Goal: Task Accomplishment & Management: Use online tool/utility

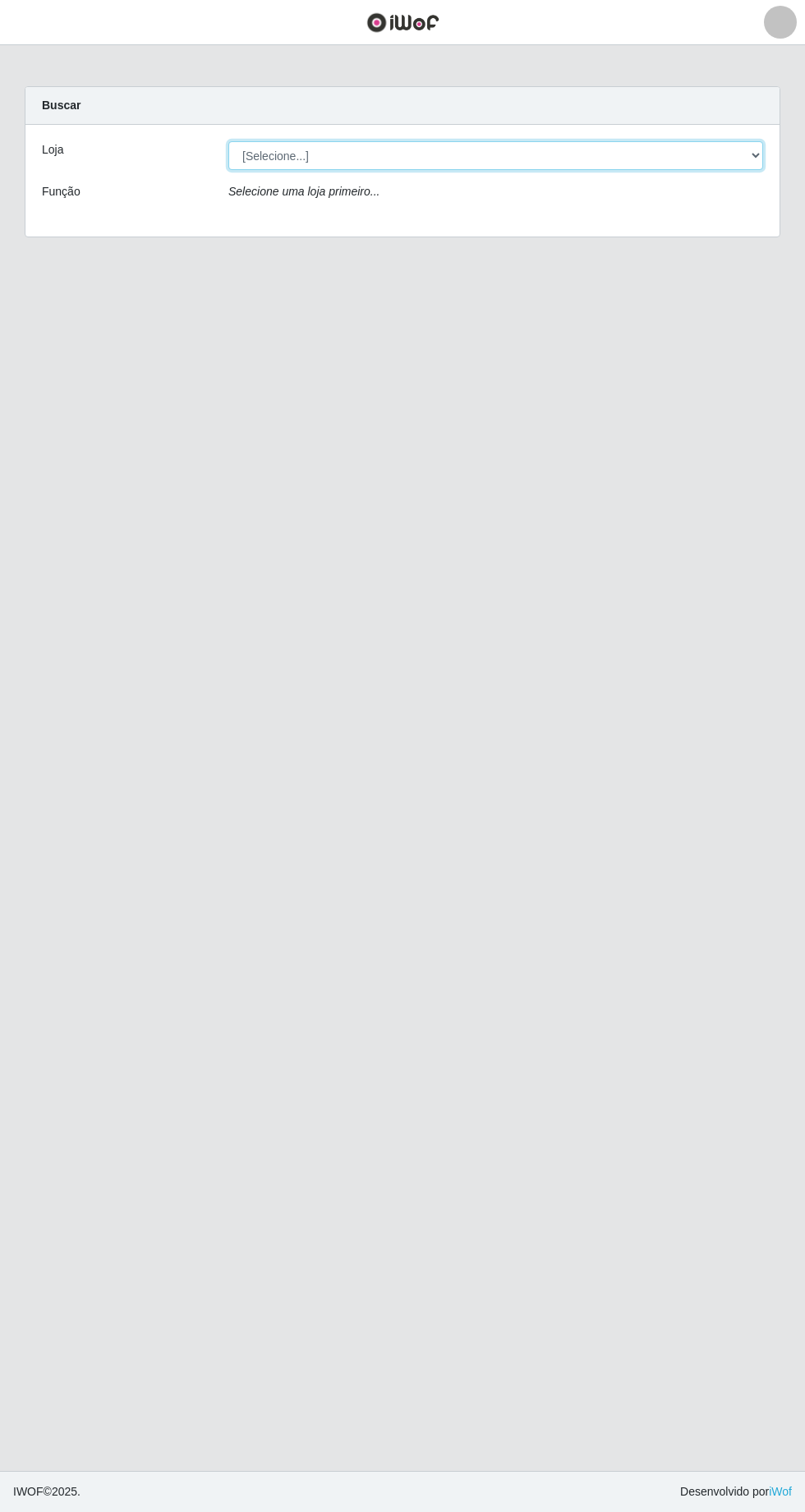
click at [747, 159] on select "[Selecione...] Extrabom - [GEOGRAPHIC_DATA] 28 [GEOGRAPHIC_DATA]" at bounding box center [495, 156] width 535 height 29
select select "456"
click at [228, 142] on select "[Selecione...] Extrabom - [GEOGRAPHIC_DATA] 28 [GEOGRAPHIC_DATA]" at bounding box center [495, 156] width 535 height 29
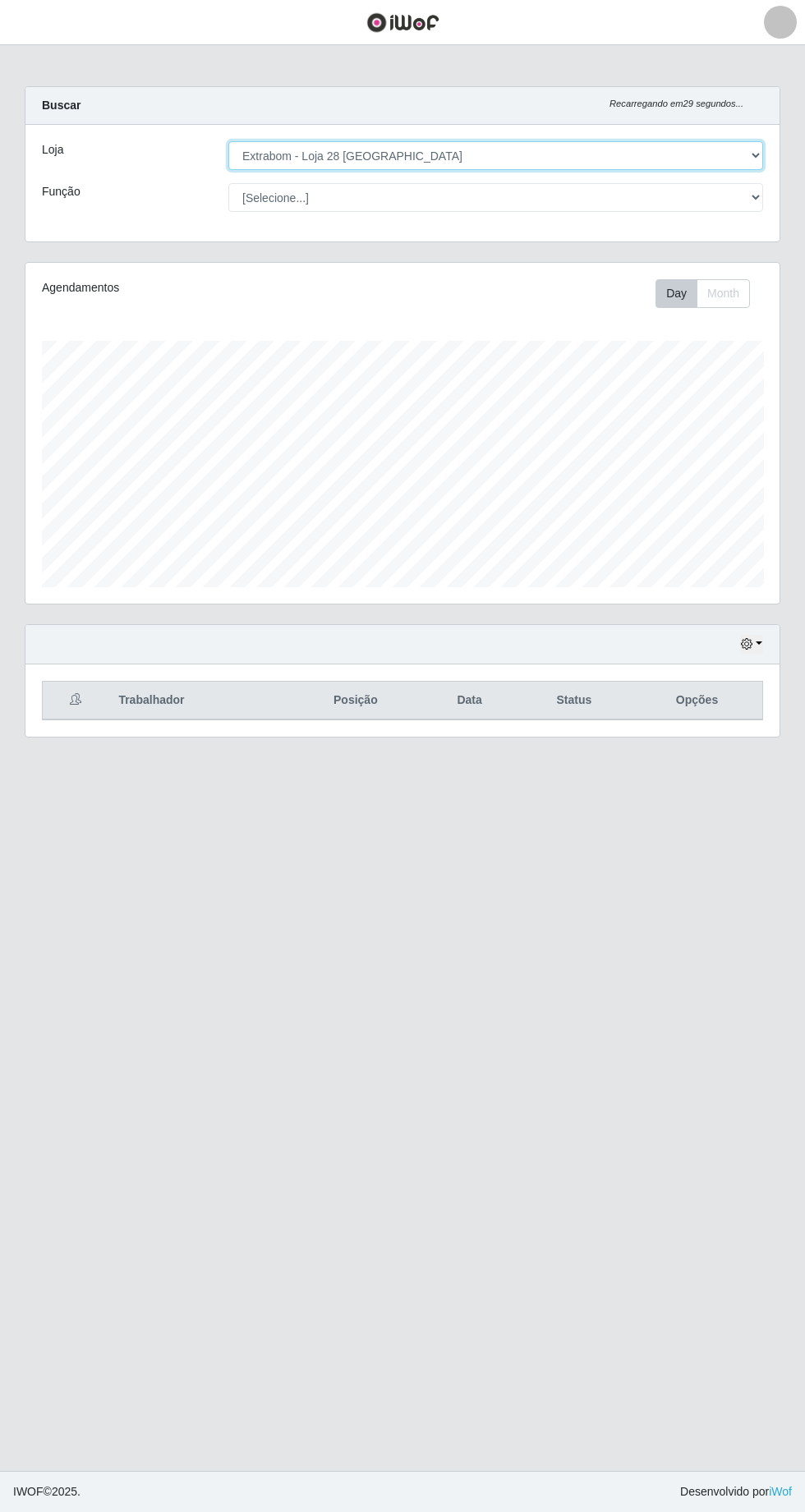
scroll to position [340, 754]
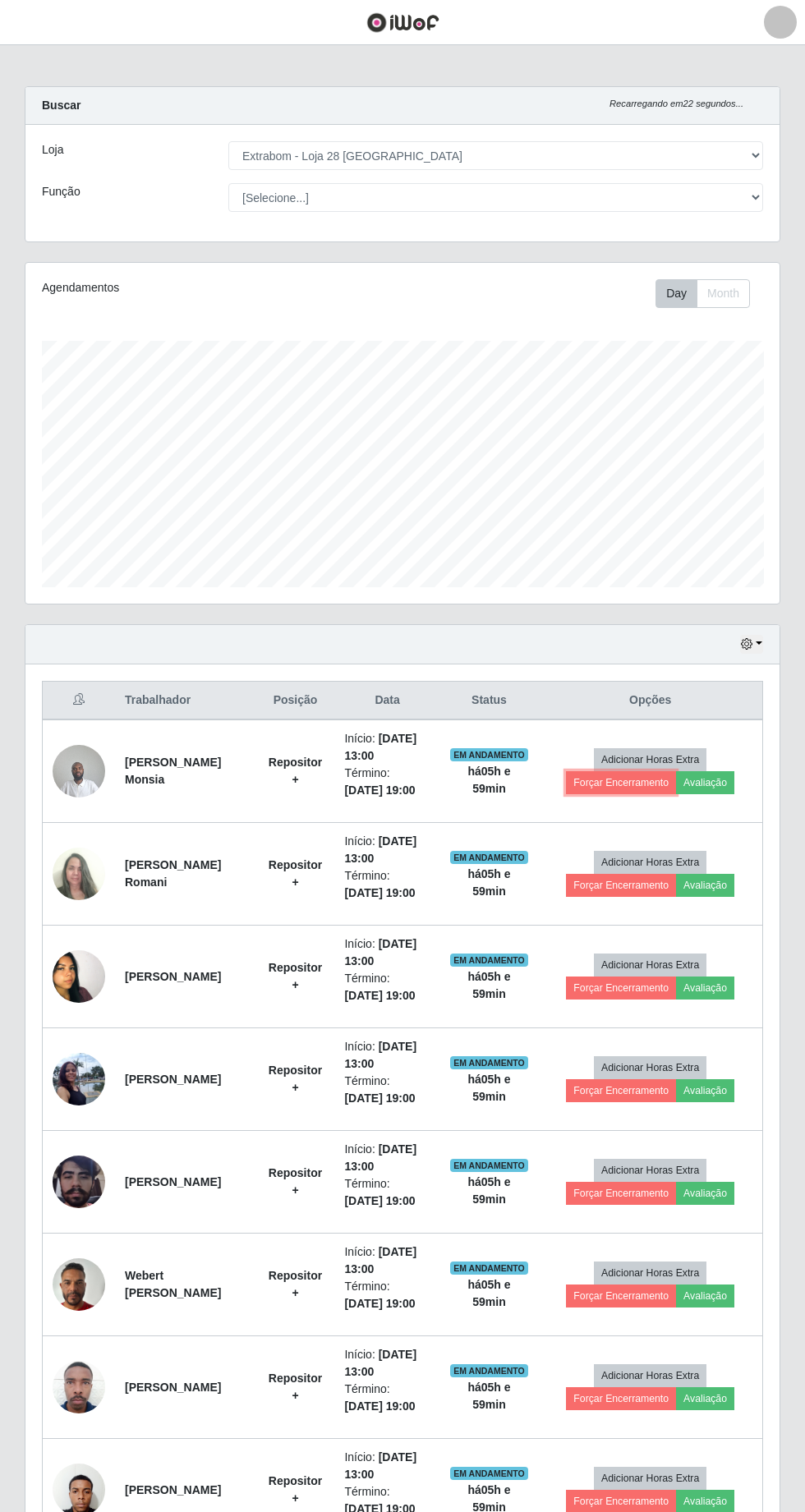
click at [619, 782] on button "Forçar Encerramento" at bounding box center [620, 782] width 110 height 23
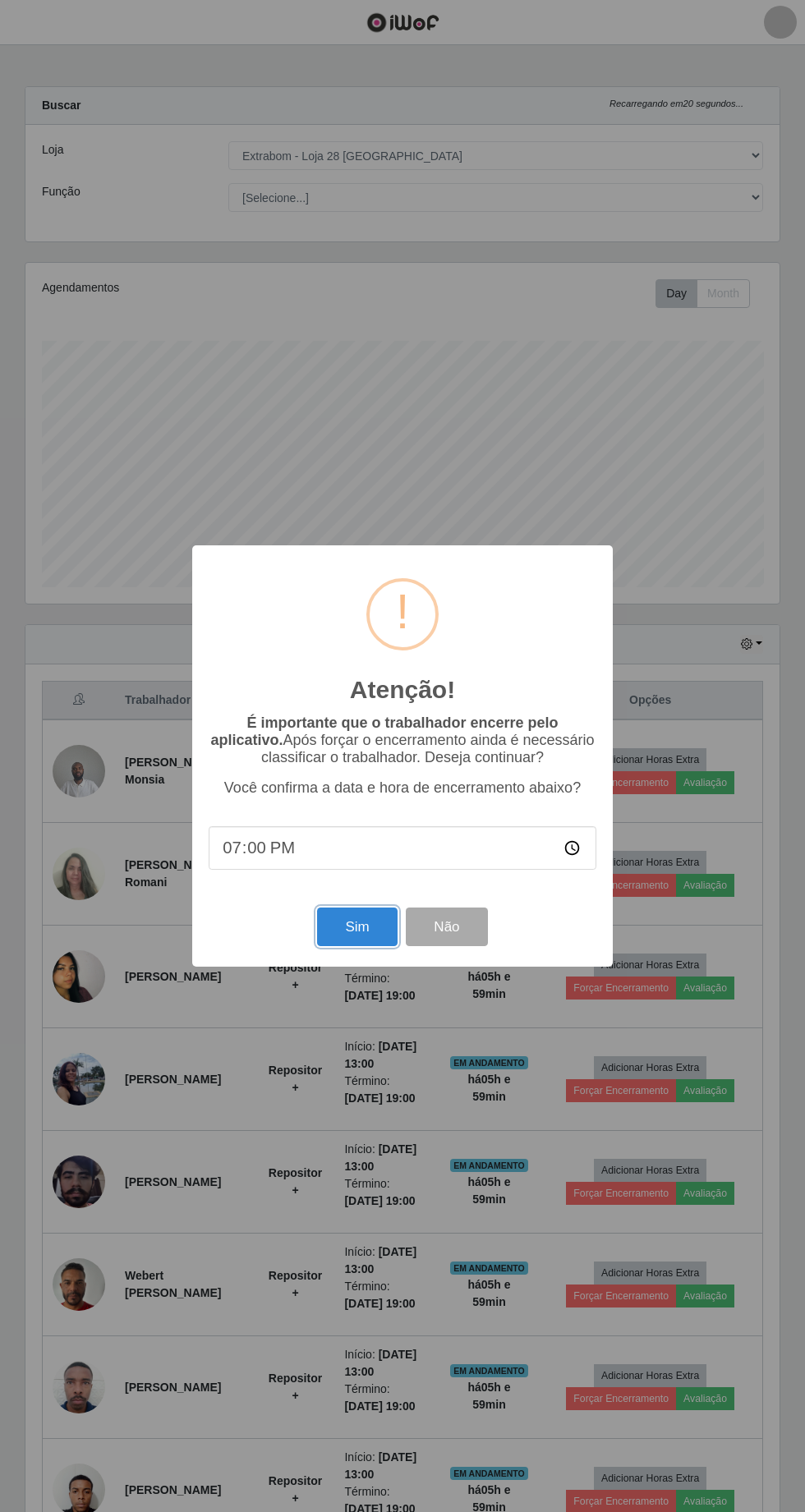
click at [348, 925] on button "Sim" at bounding box center [356, 927] width 80 height 39
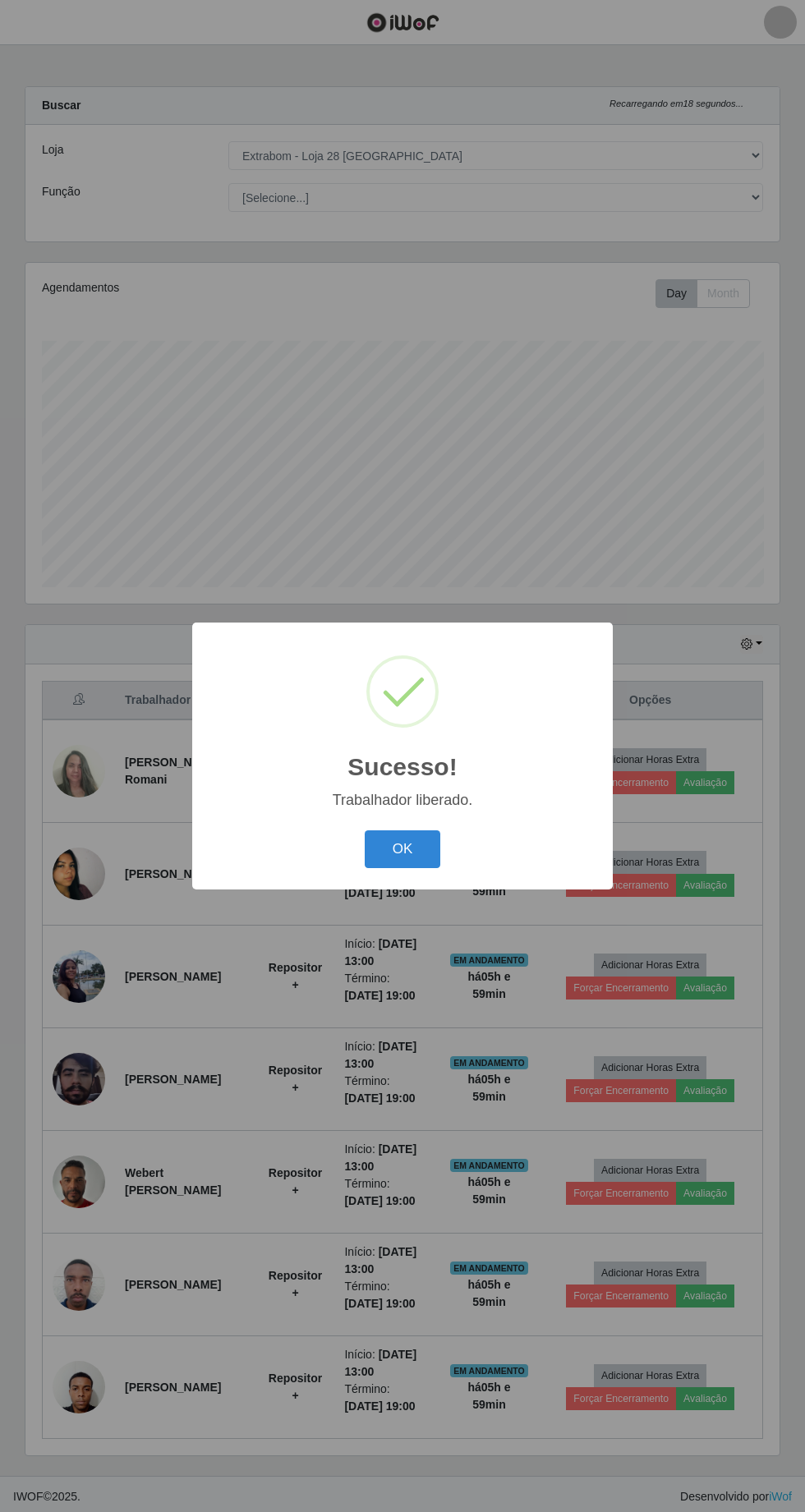
click at [398, 855] on button "OK" at bounding box center [402, 850] width 77 height 39
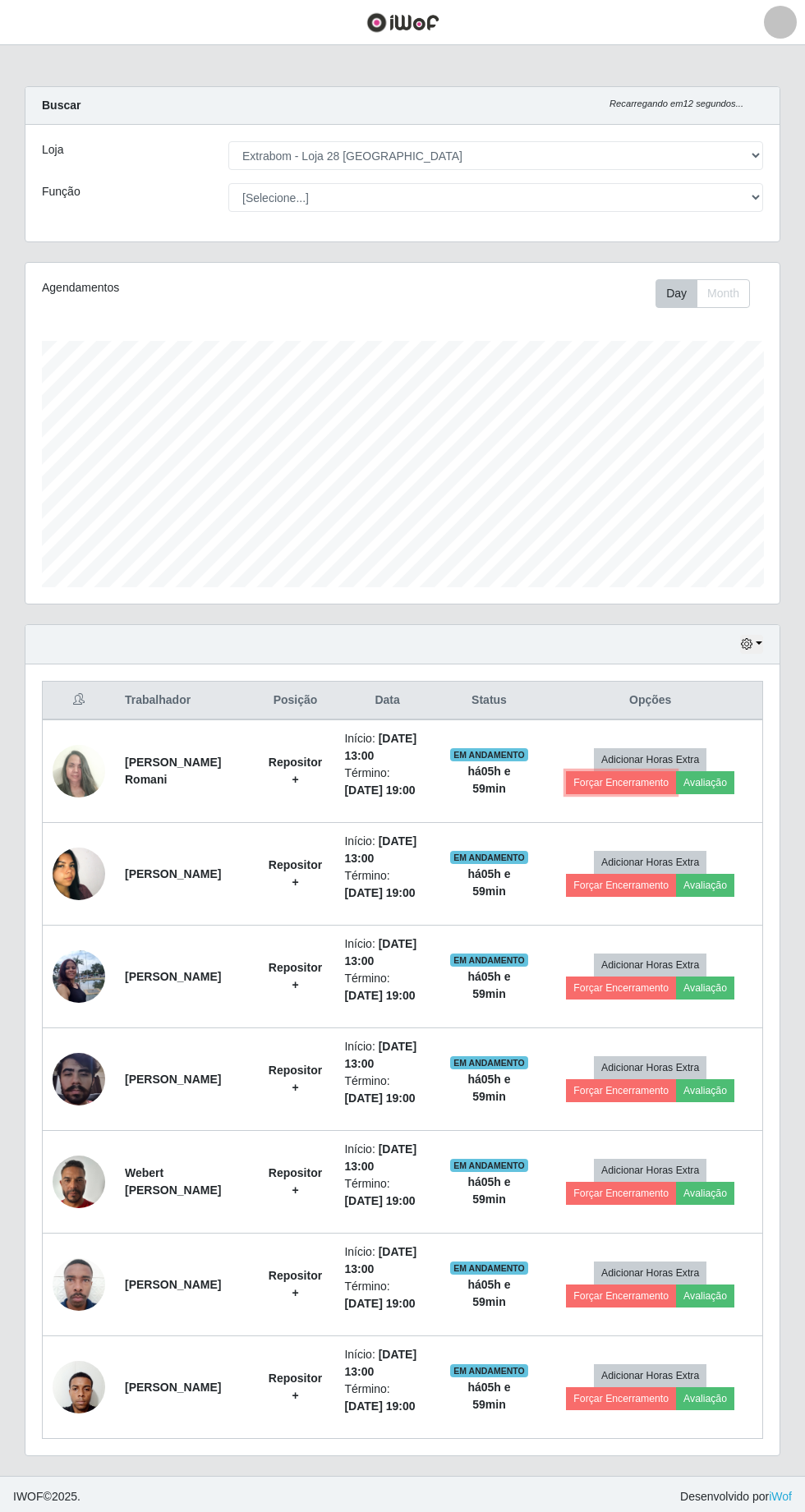
click at [603, 777] on button "Forçar Encerramento" at bounding box center [620, 782] width 110 height 23
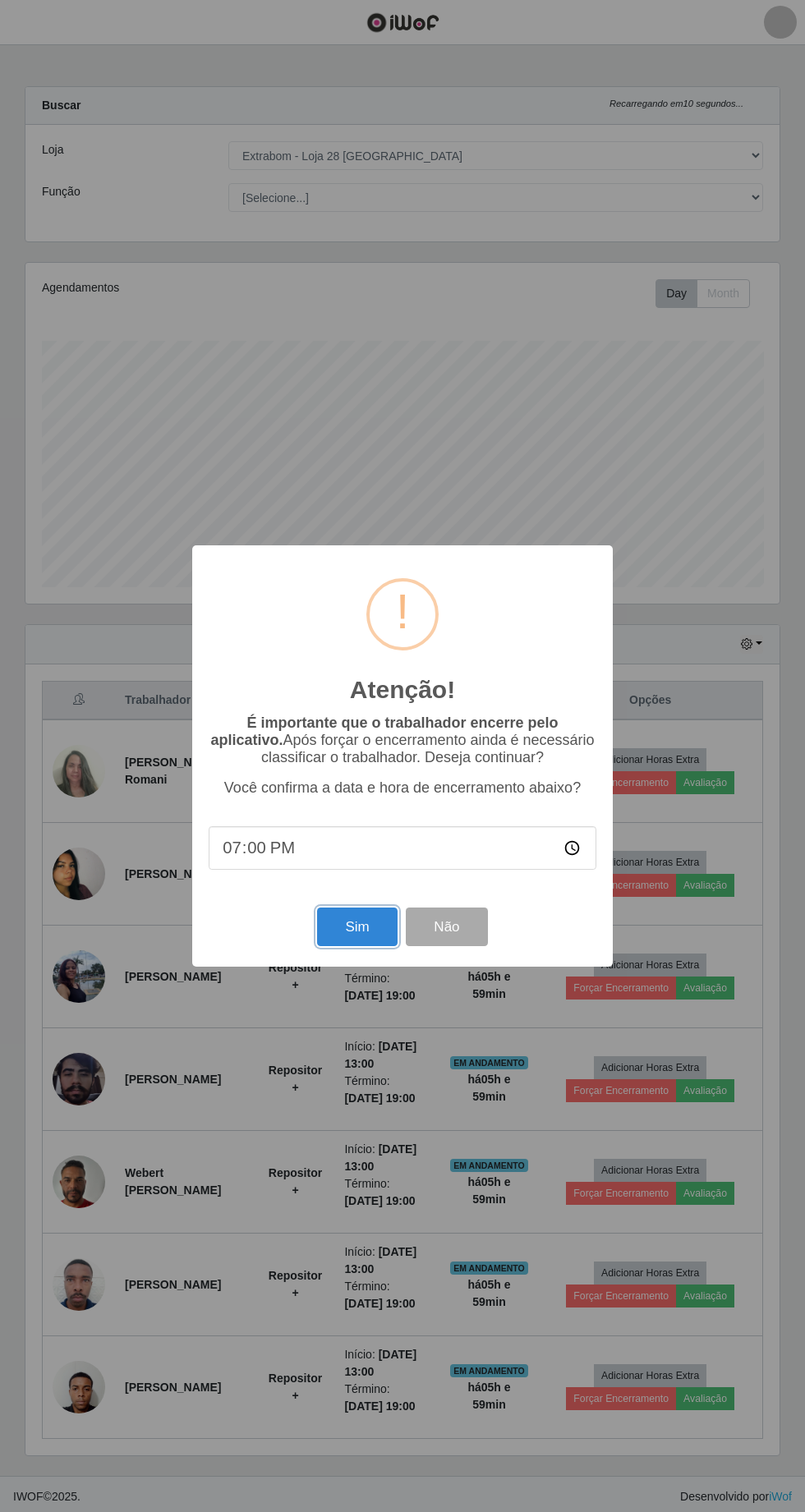
click at [356, 932] on button "Sim" at bounding box center [356, 927] width 80 height 39
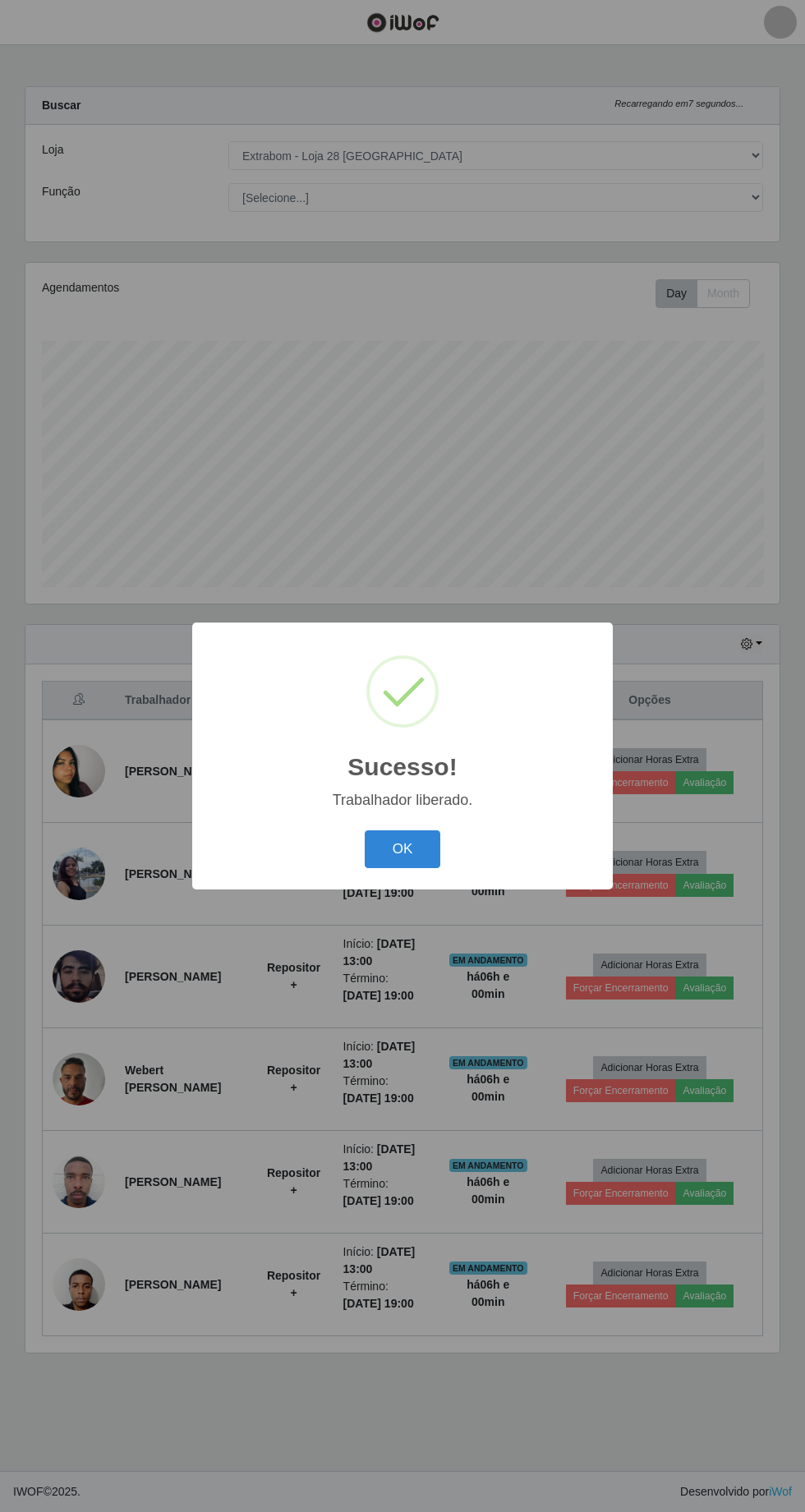
click at [410, 849] on button "OK" at bounding box center [402, 850] width 77 height 39
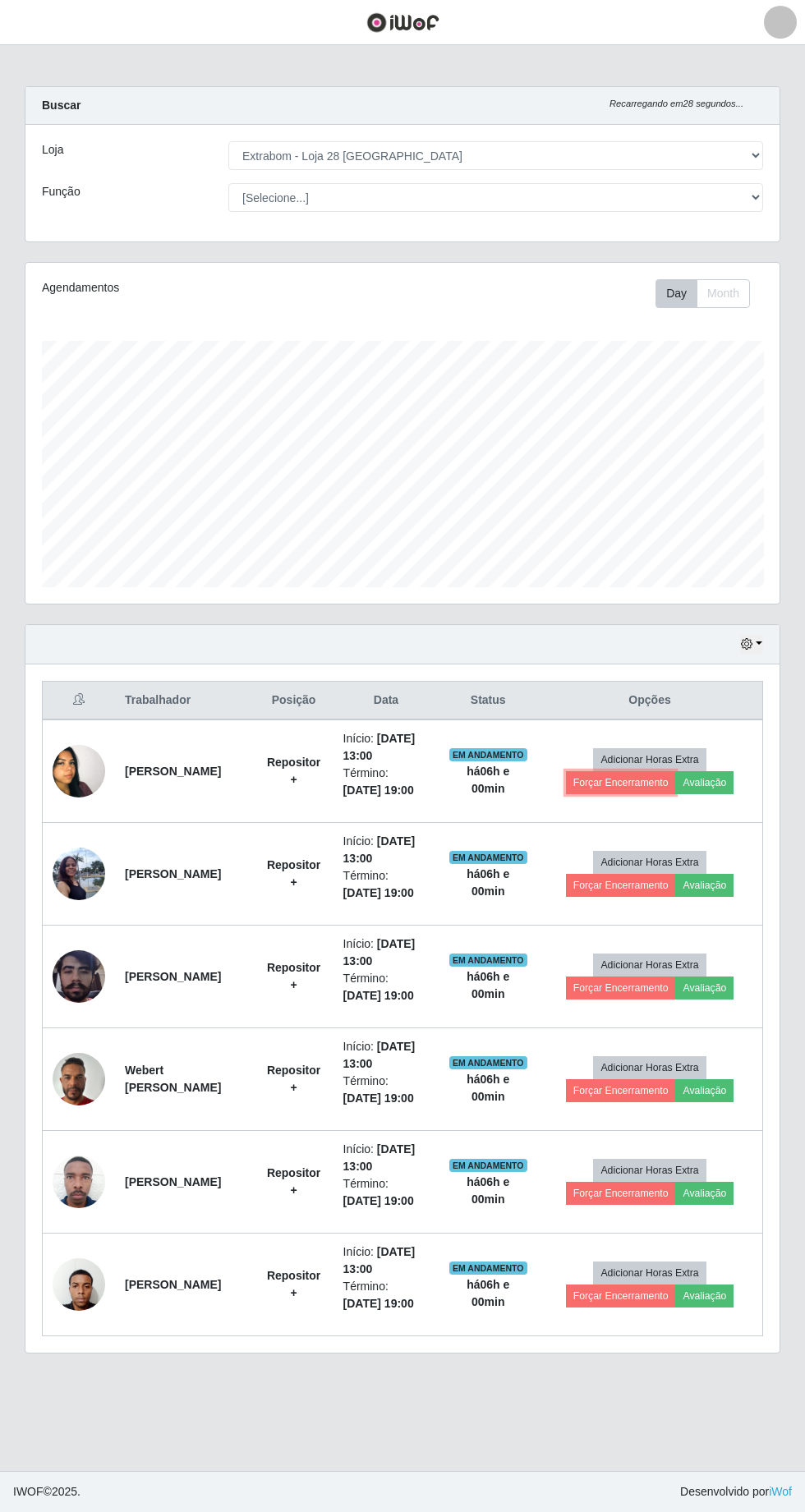
click at [609, 776] on button "Forçar Encerramento" at bounding box center [620, 782] width 110 height 23
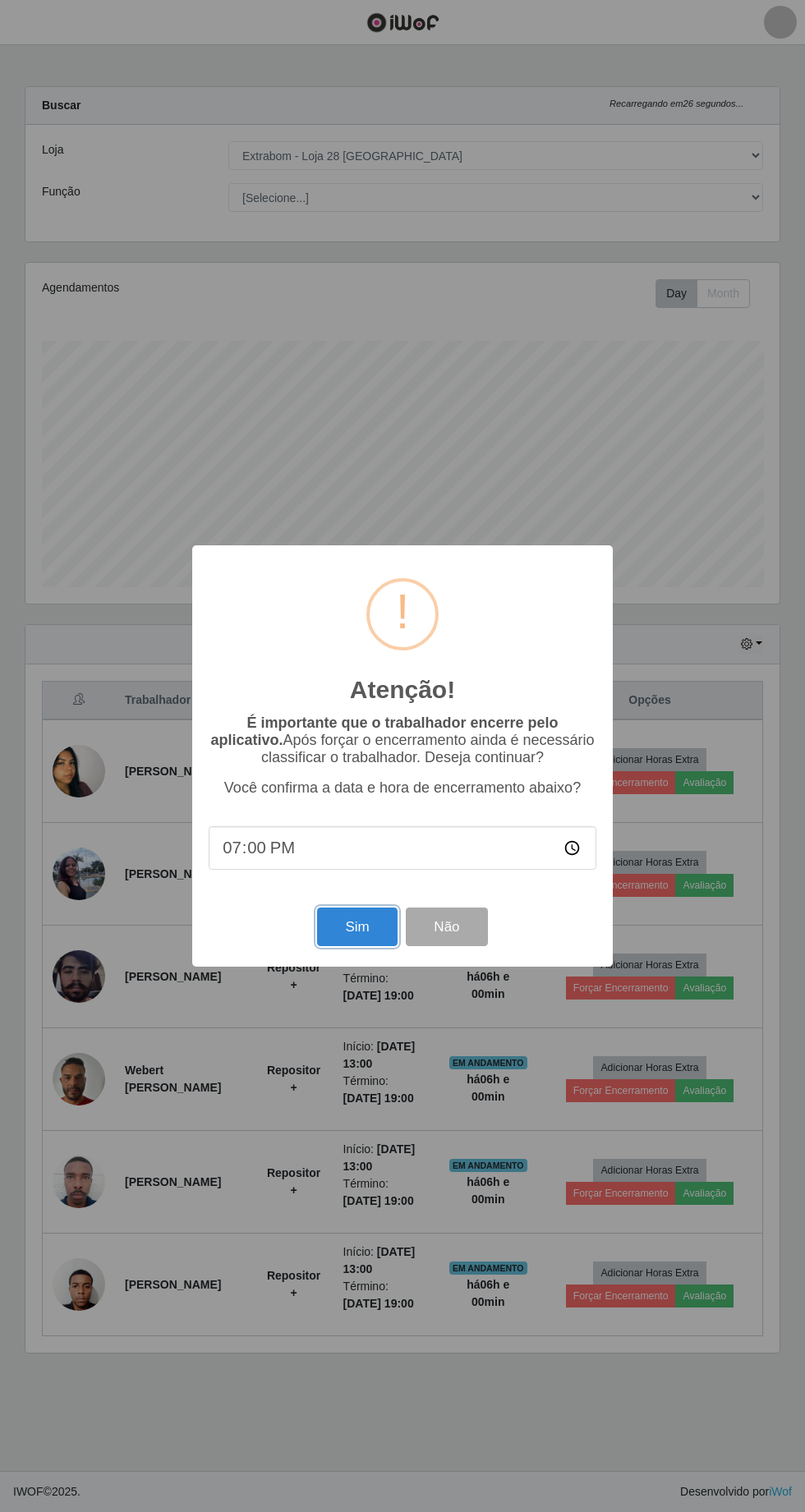
click at [356, 928] on button "Sim" at bounding box center [356, 927] width 80 height 39
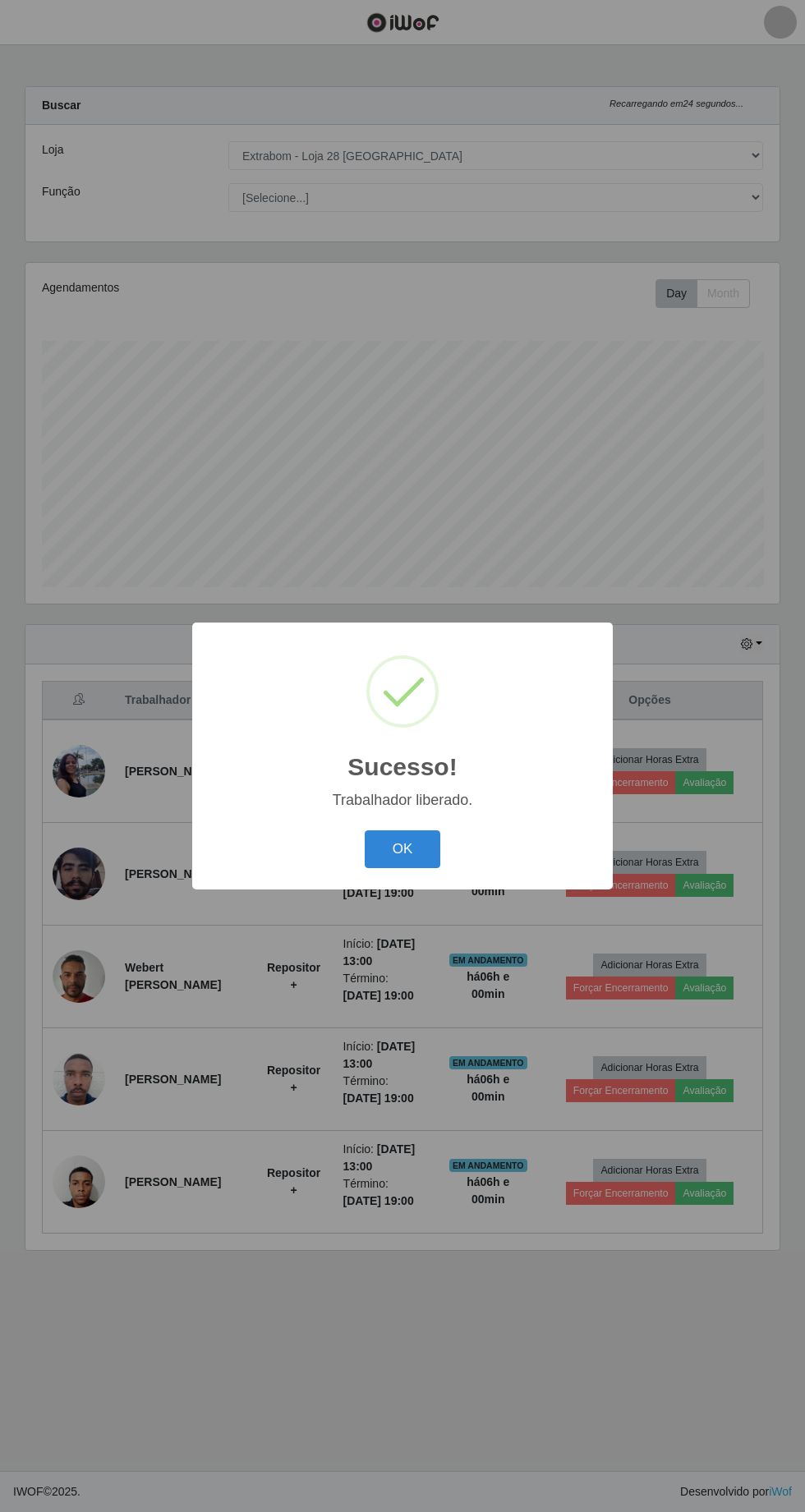
click at [401, 848] on button "OK" at bounding box center [402, 850] width 77 height 39
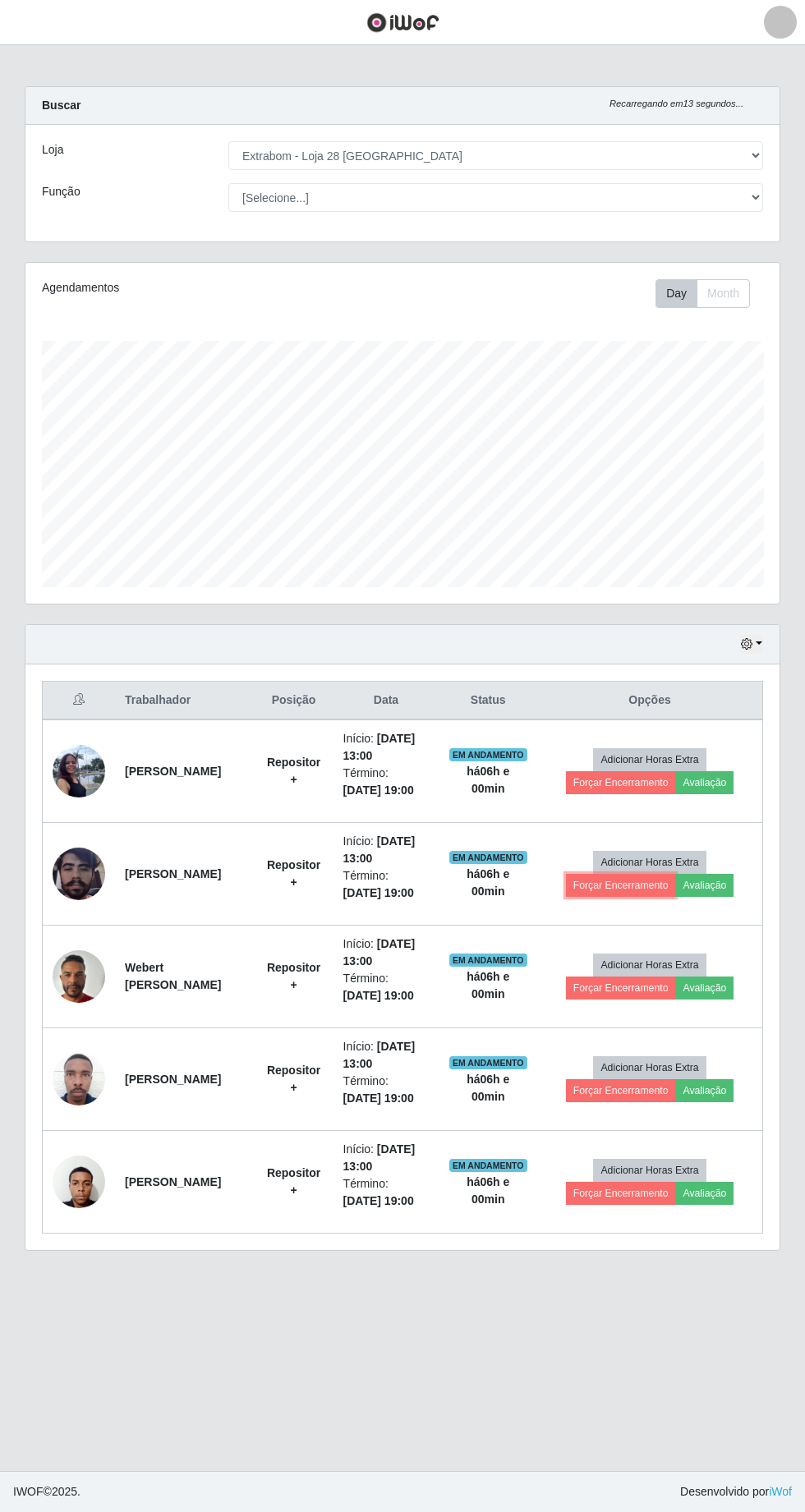
click at [613, 884] on button "Forçar Encerramento" at bounding box center [620, 885] width 110 height 23
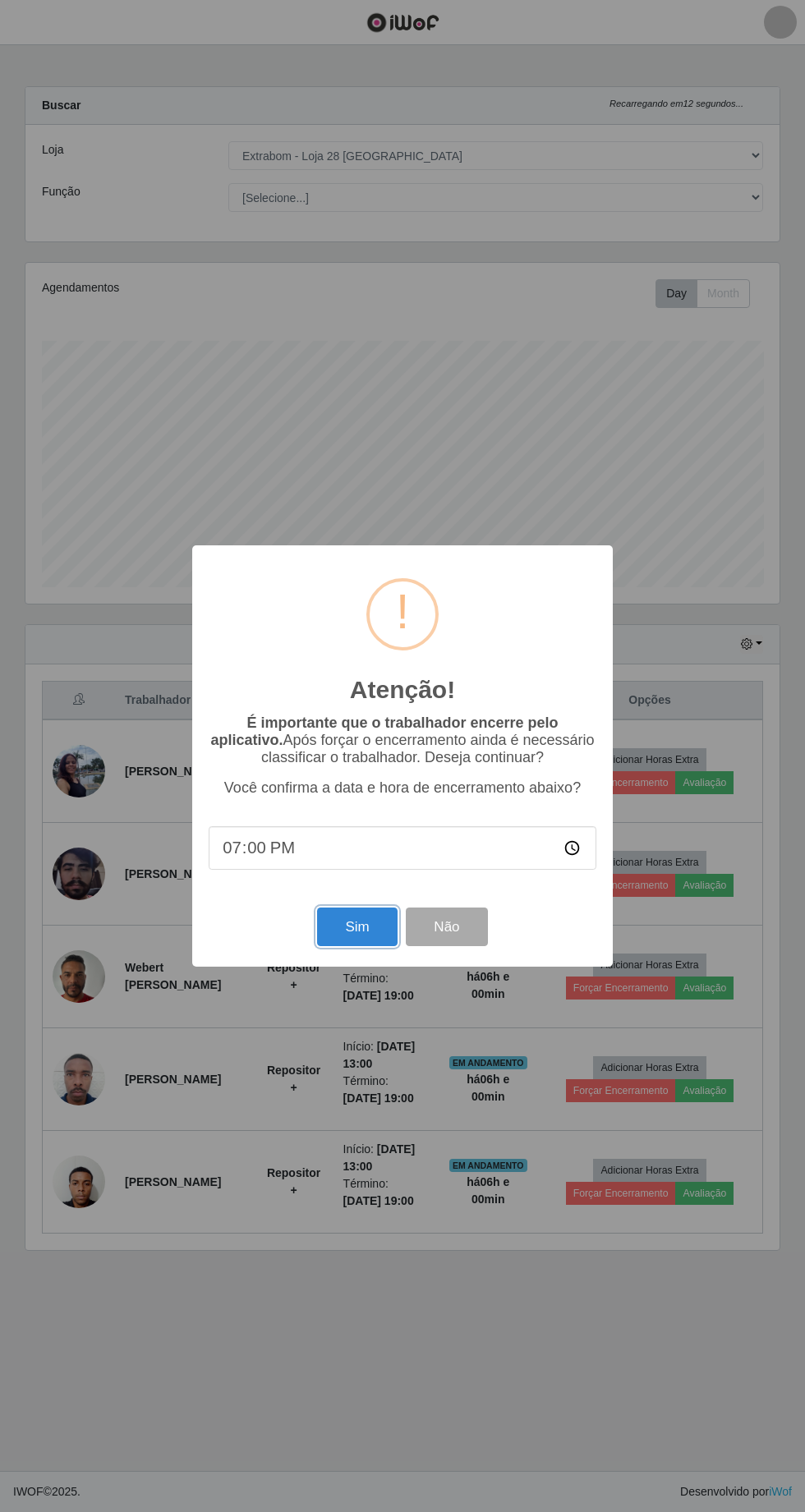
click at [360, 928] on button "Sim" at bounding box center [356, 927] width 80 height 39
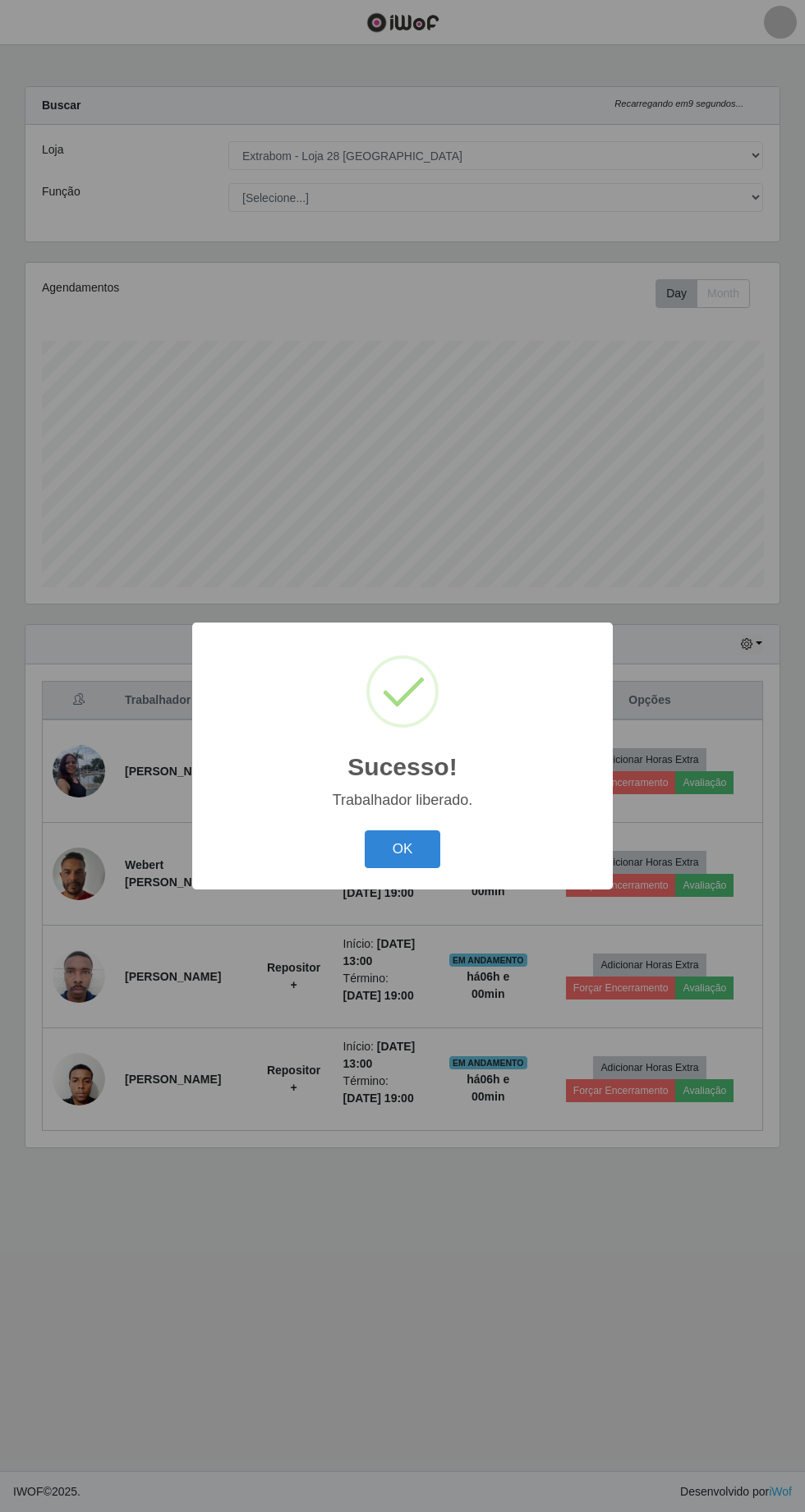
click at [416, 855] on button "OK" at bounding box center [402, 850] width 77 height 39
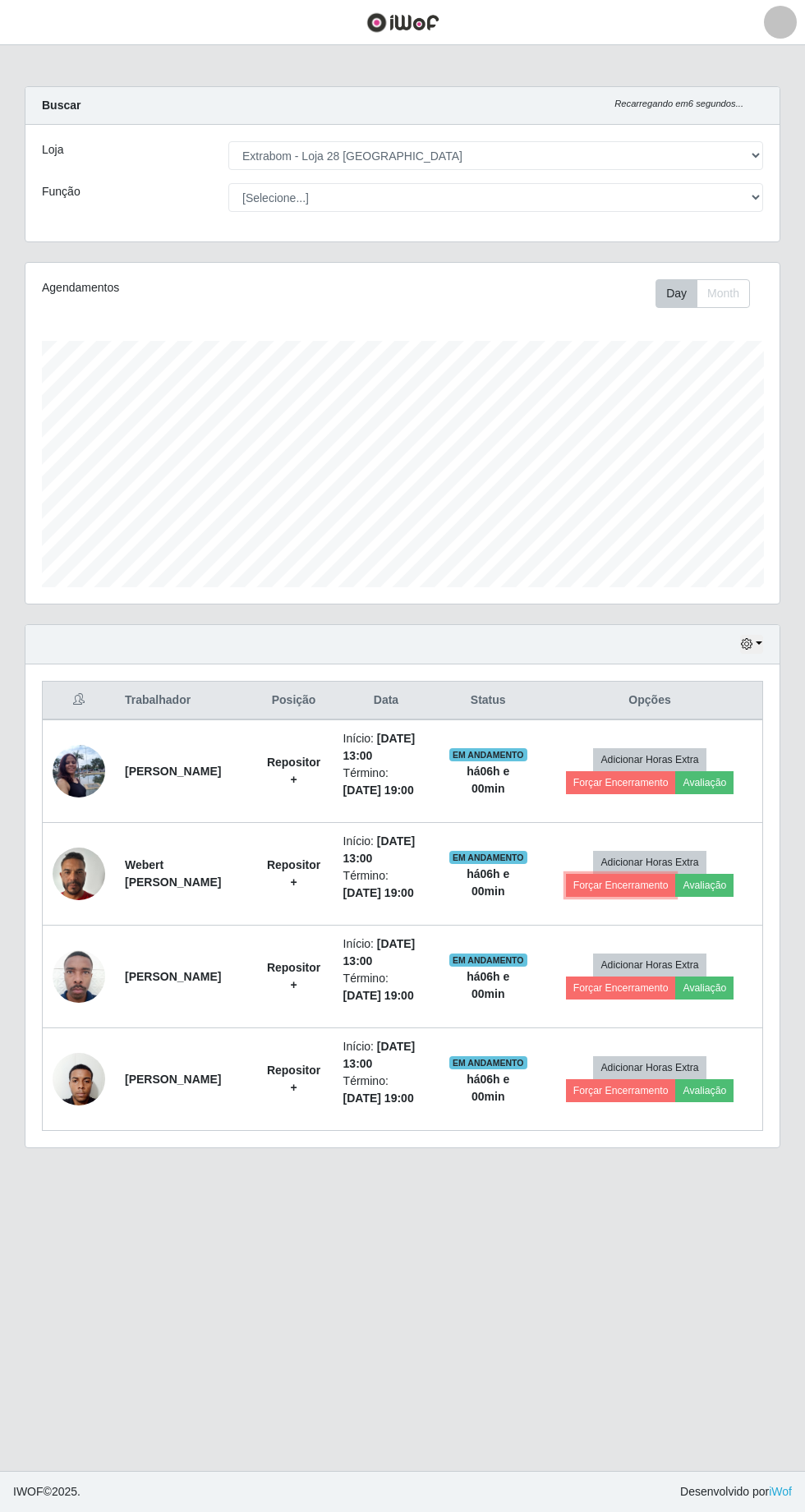
click at [611, 880] on button "Forçar Encerramento" at bounding box center [620, 885] width 110 height 23
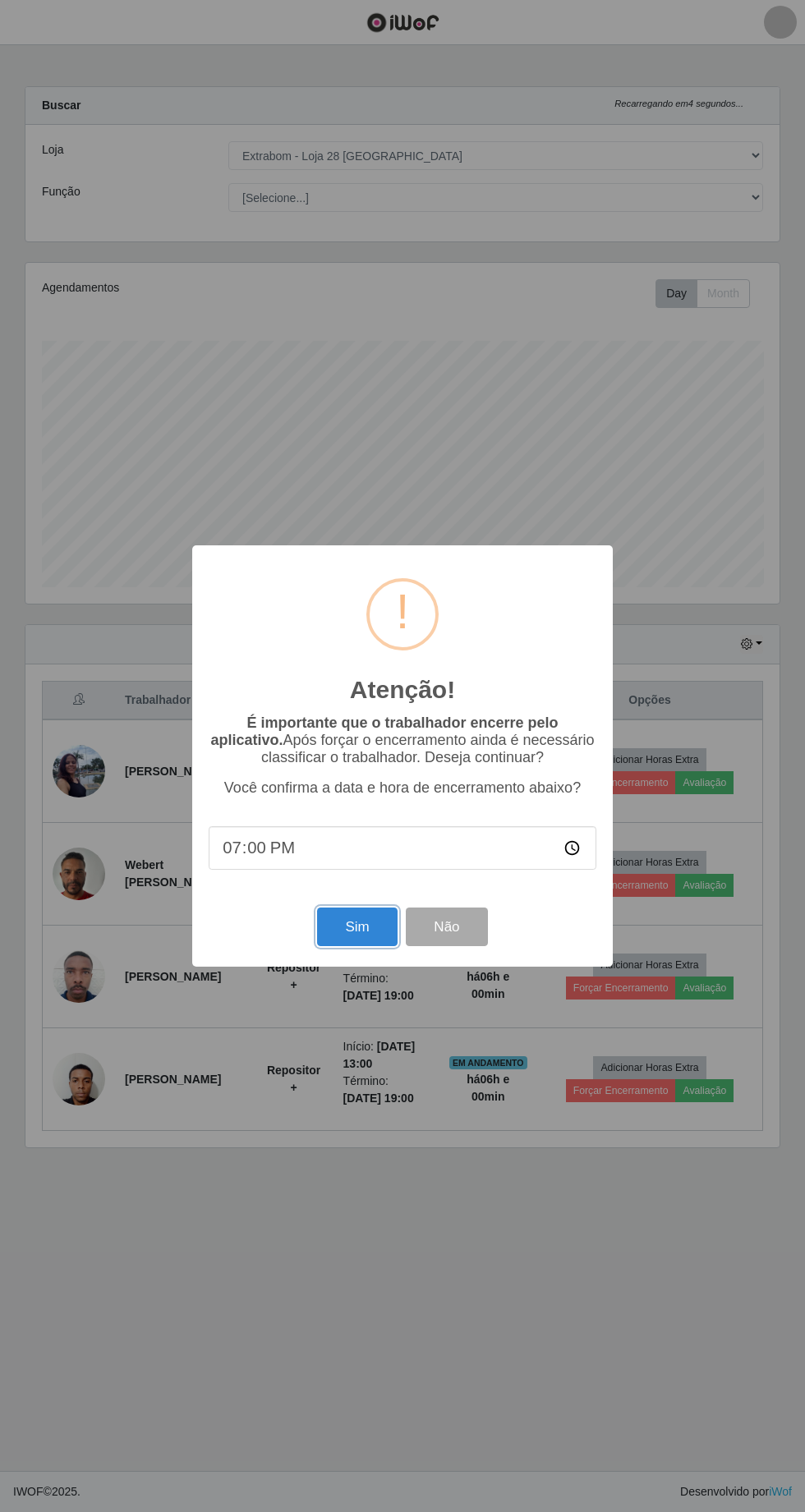
click at [366, 930] on button "Sim" at bounding box center [356, 927] width 80 height 39
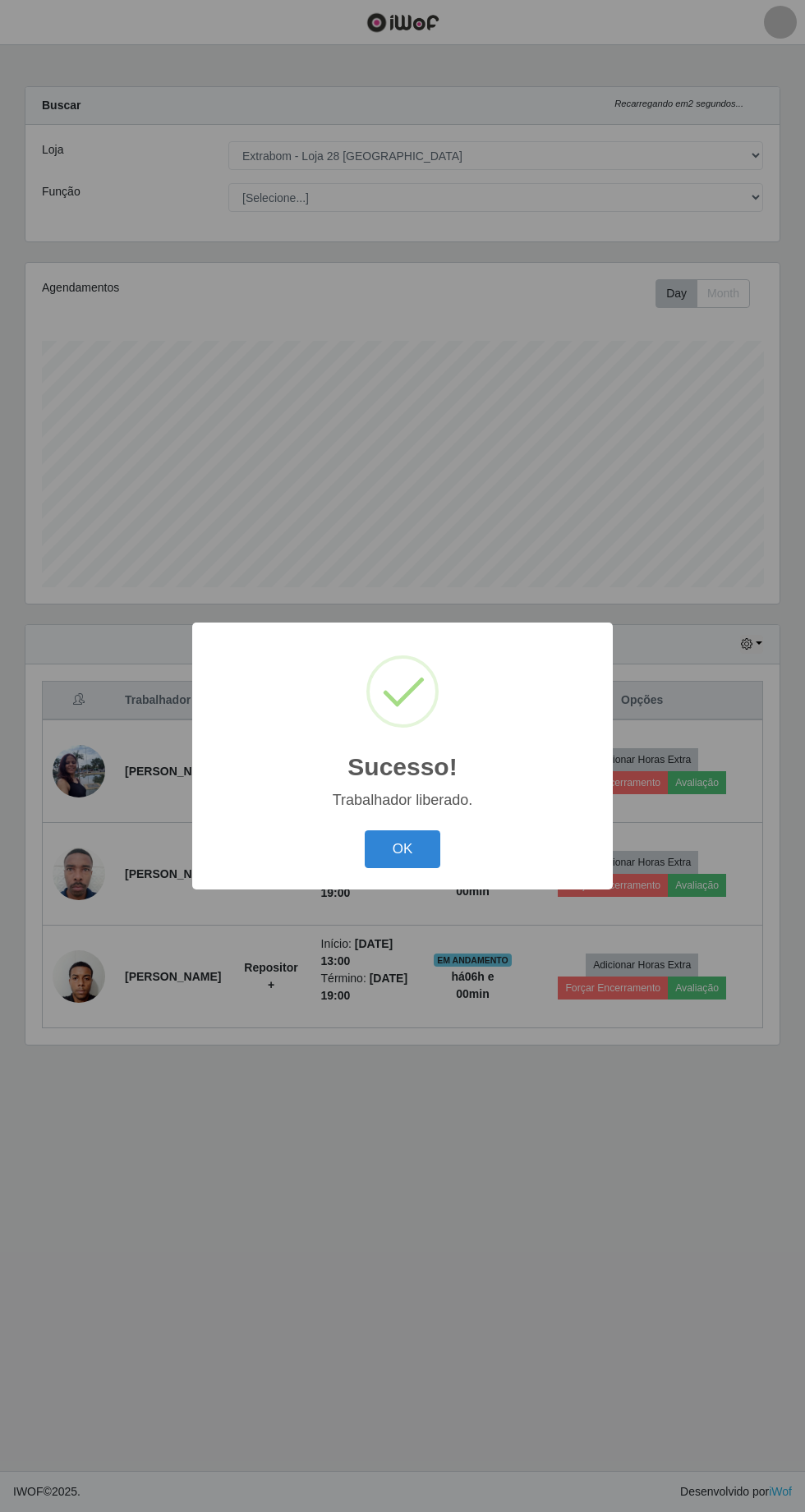
click at [418, 846] on button "OK" at bounding box center [402, 850] width 77 height 39
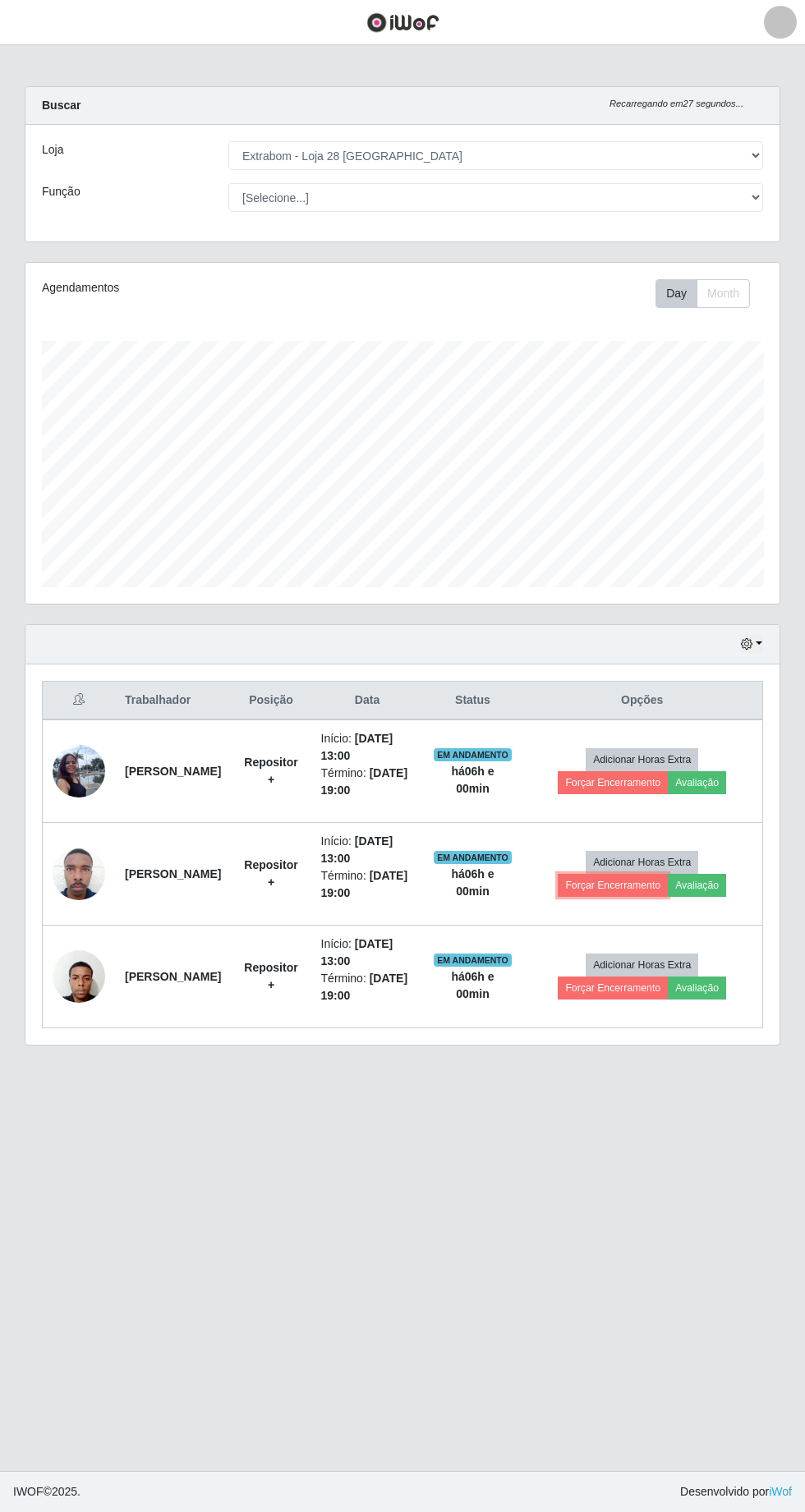
click at [604, 886] on button "Forçar Encerramento" at bounding box center [612, 885] width 110 height 23
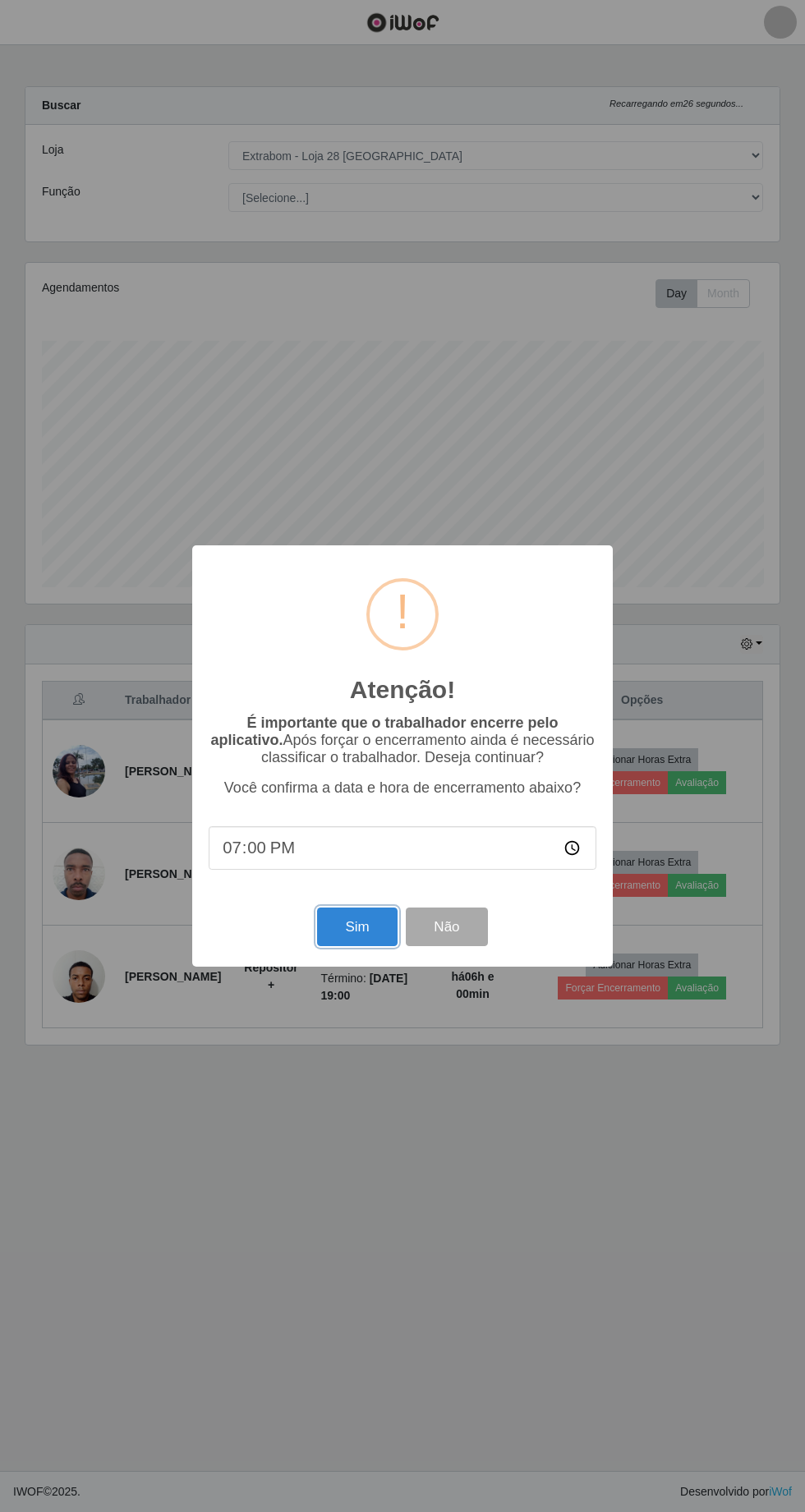
click at [356, 927] on button "Sim" at bounding box center [356, 927] width 80 height 39
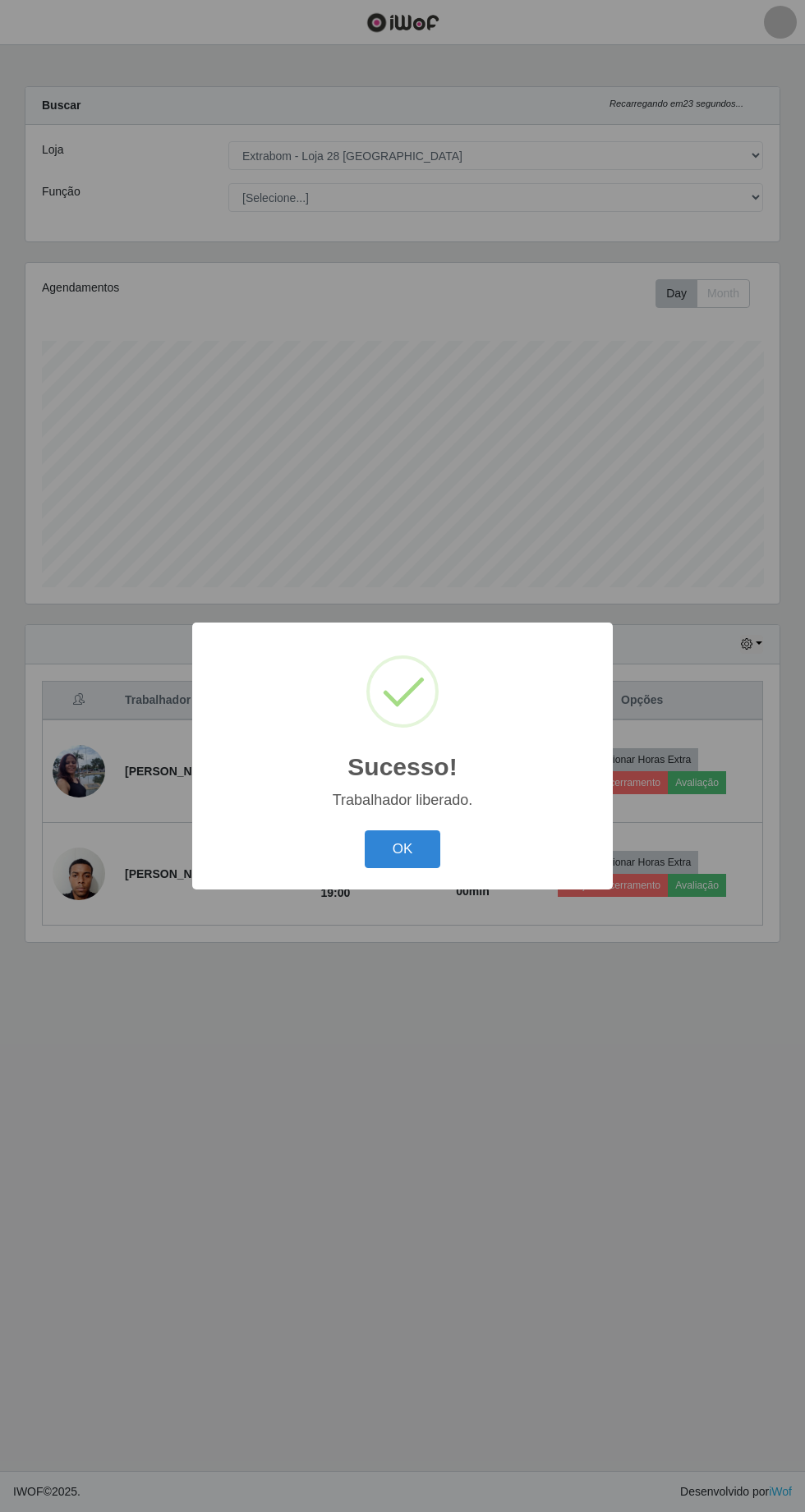
click at [404, 853] on button "OK" at bounding box center [402, 850] width 77 height 39
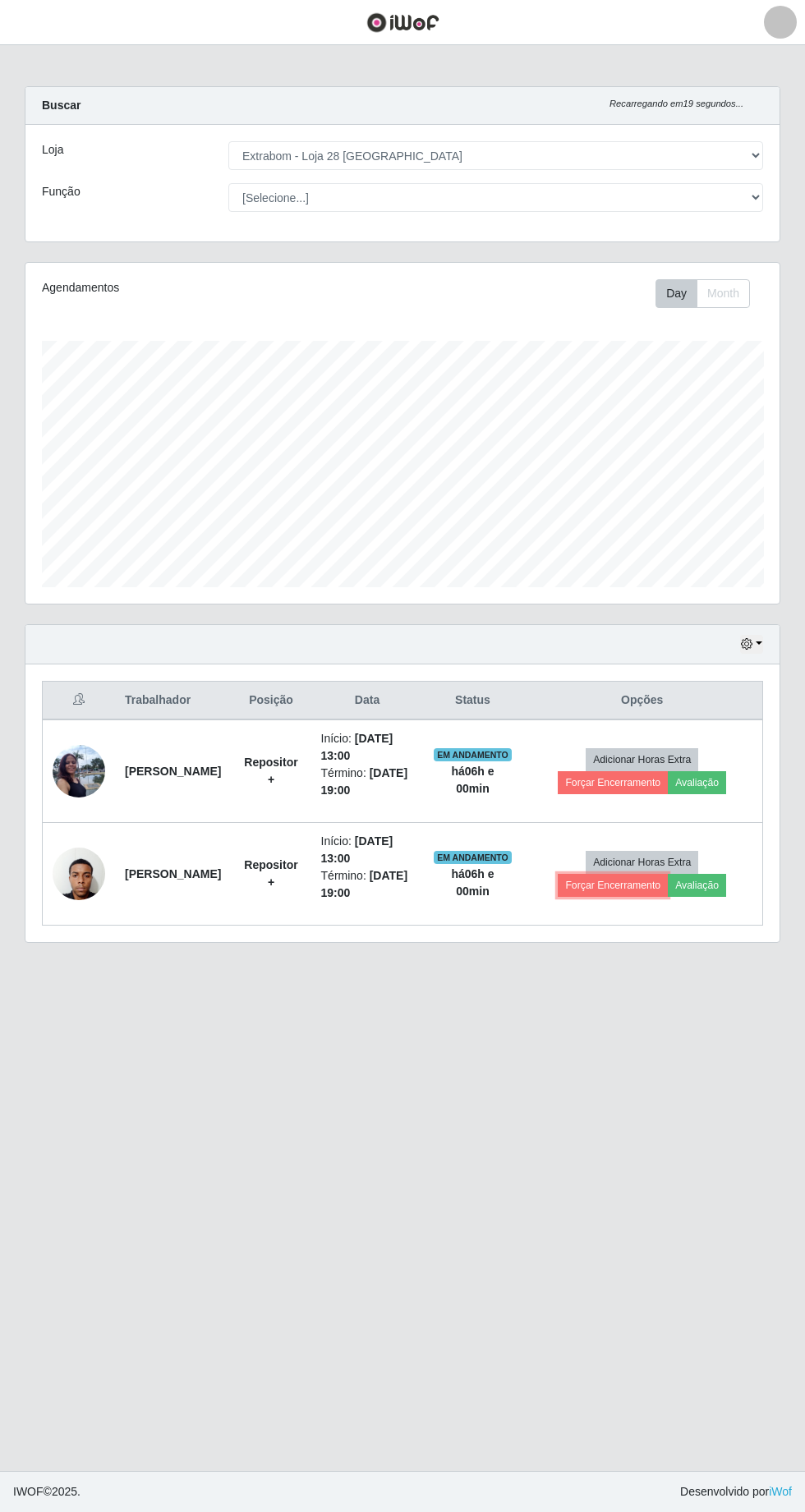
click at [596, 880] on button "Forçar Encerramento" at bounding box center [612, 885] width 110 height 23
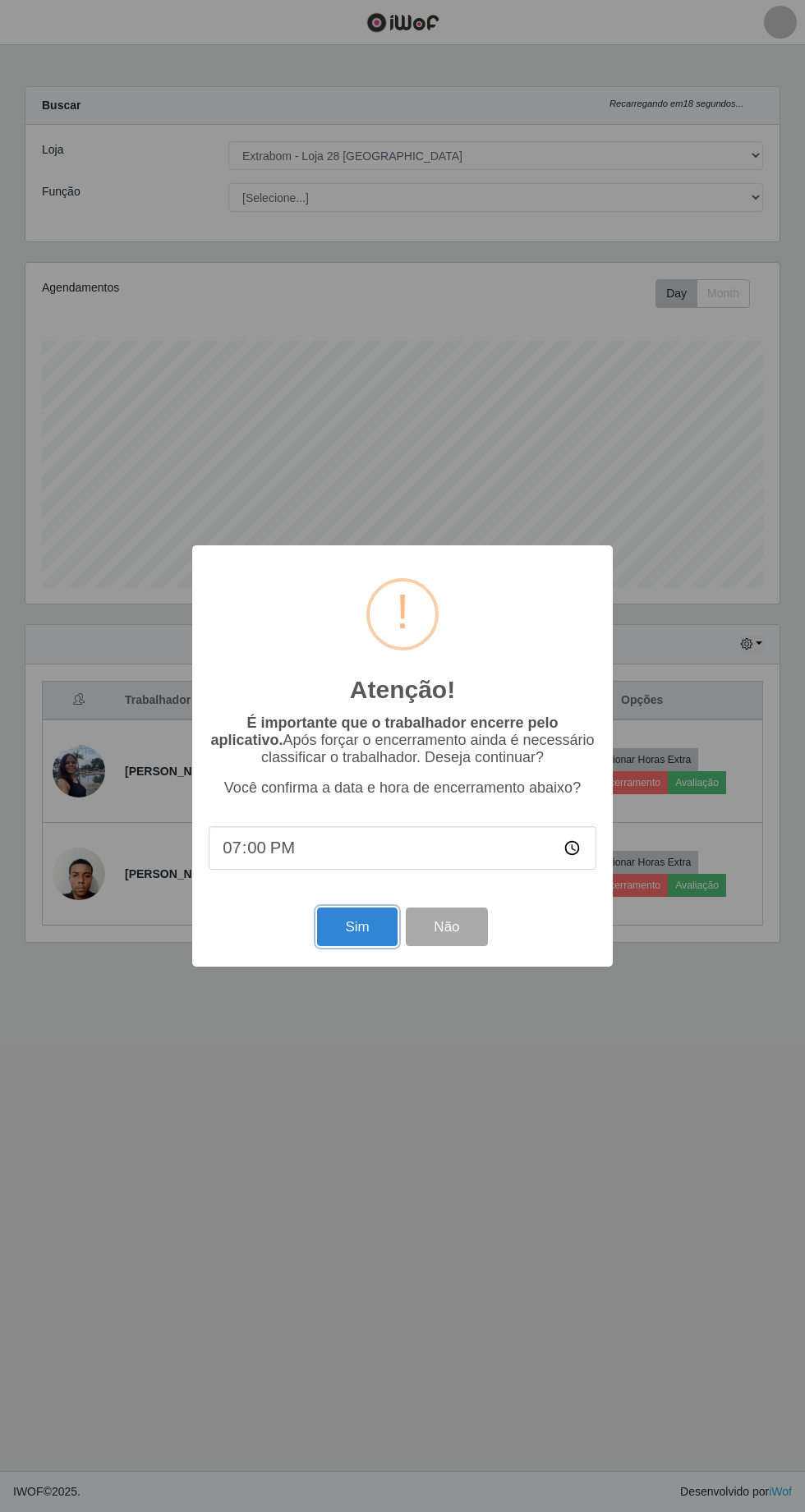
click at [351, 930] on button "Sim" at bounding box center [356, 927] width 80 height 39
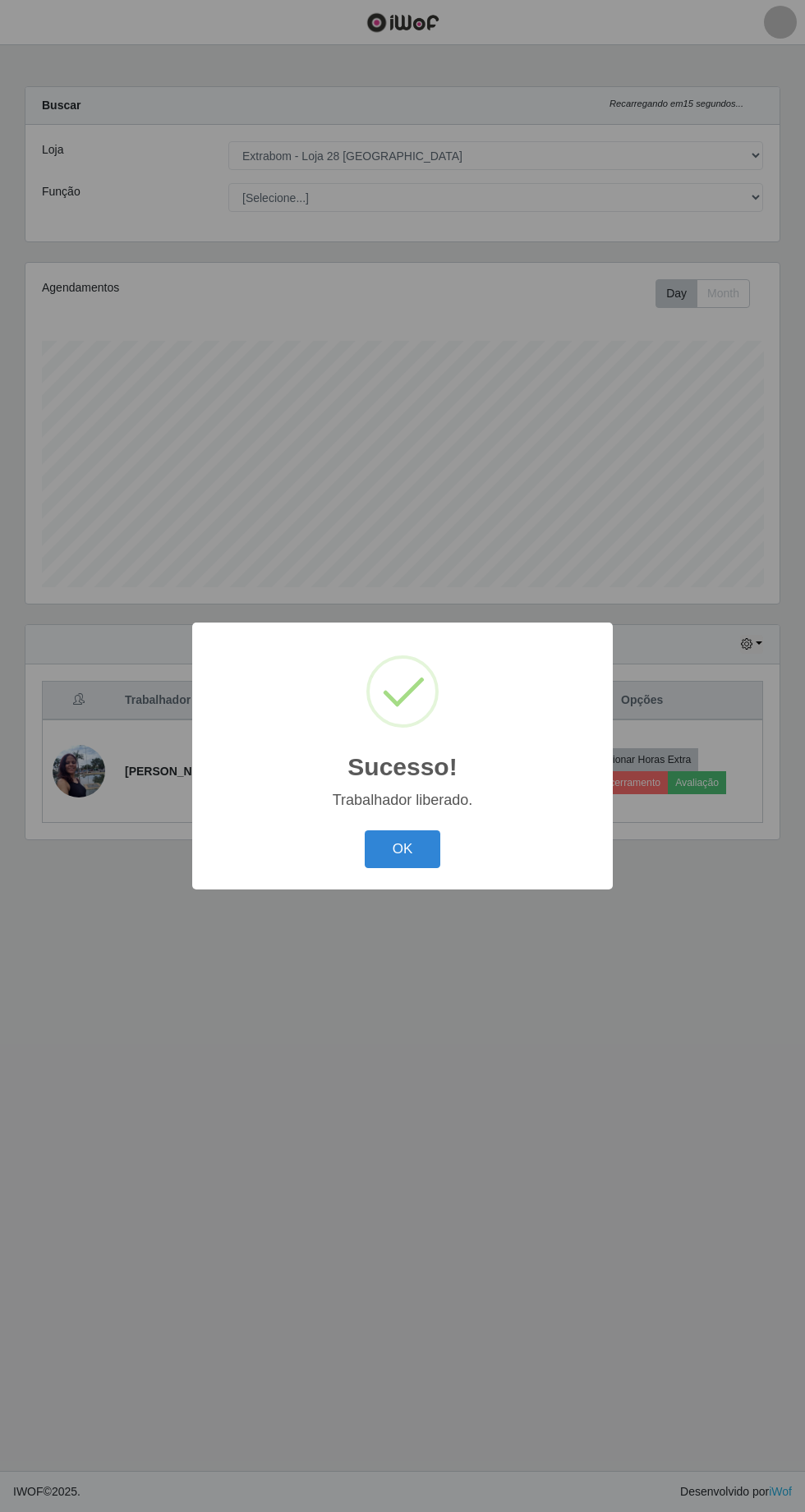
click at [403, 855] on button "OK" at bounding box center [402, 850] width 77 height 39
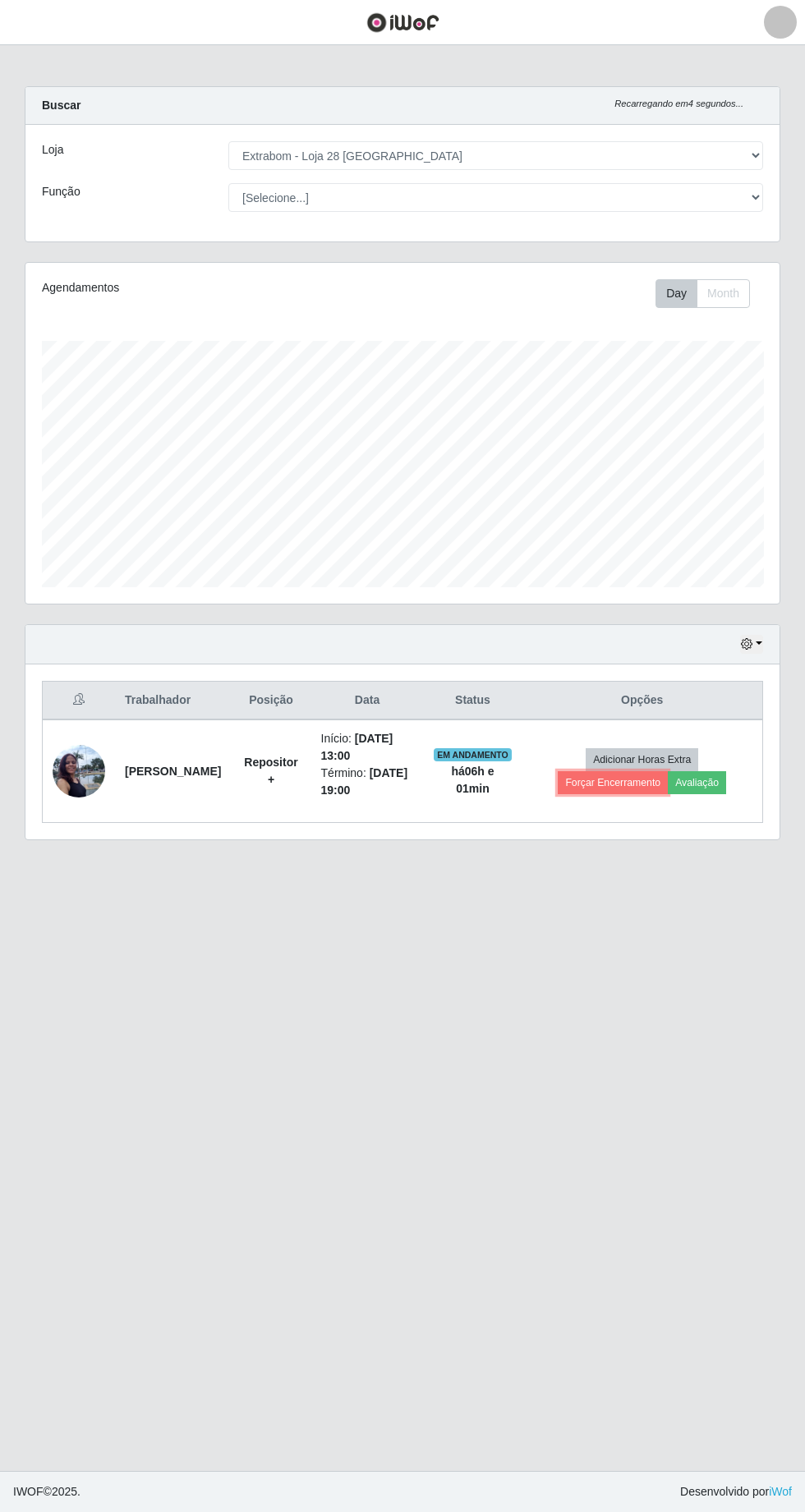
click at [618, 777] on button "Forçar Encerramento" at bounding box center [612, 782] width 110 height 23
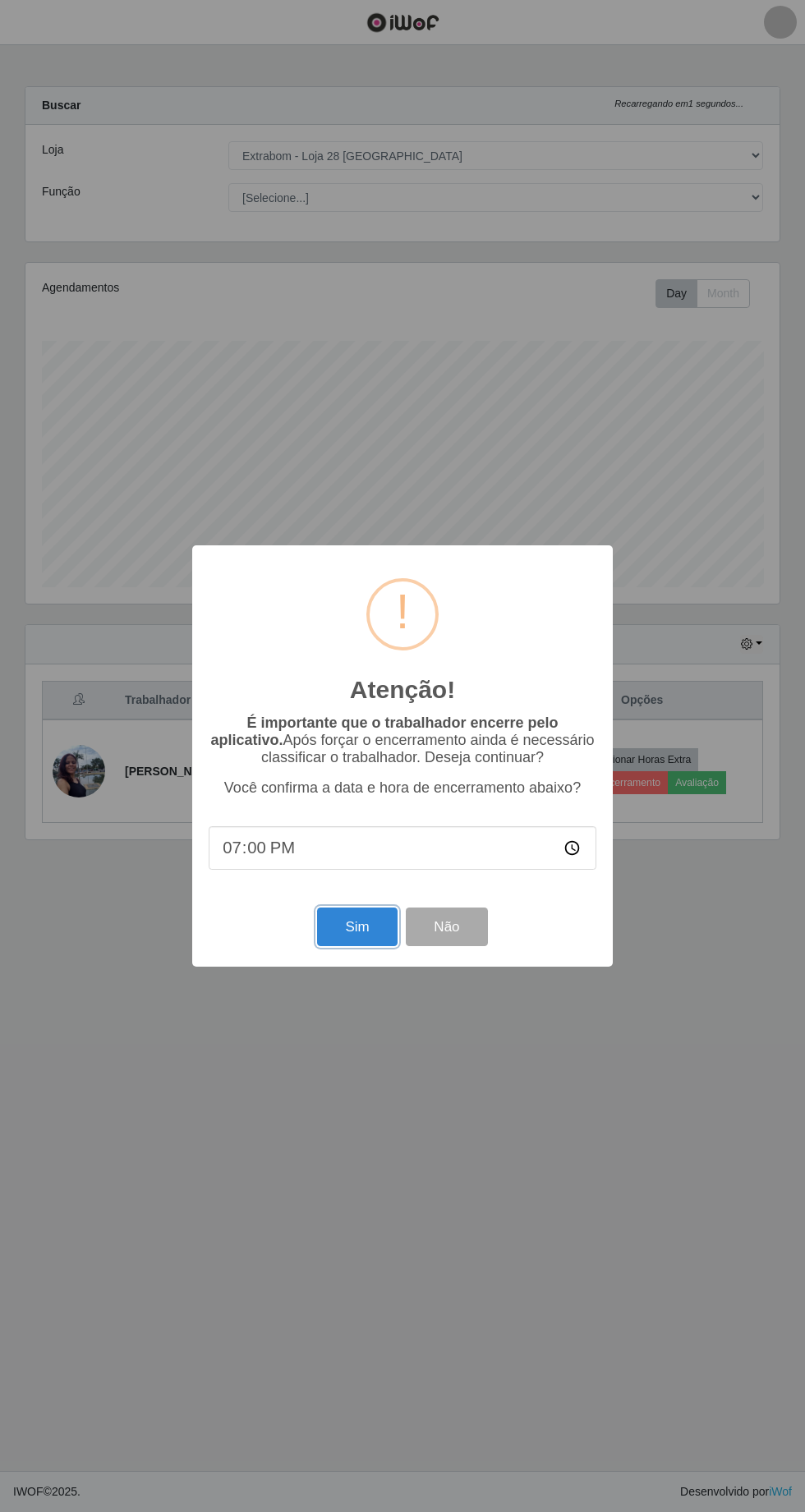
click at [350, 930] on button "Sim" at bounding box center [356, 927] width 80 height 39
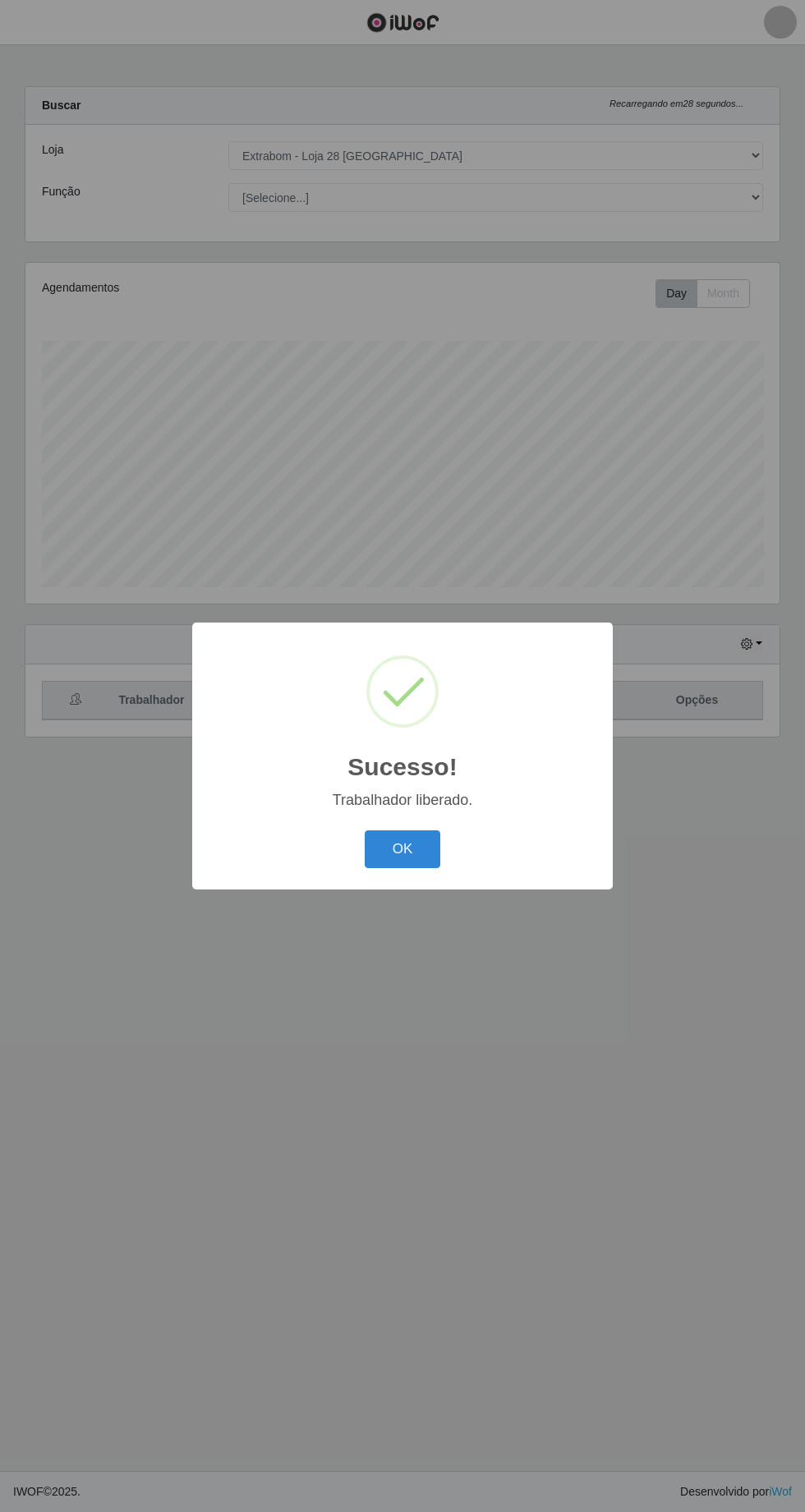
click at [404, 845] on button "OK" at bounding box center [402, 850] width 77 height 39
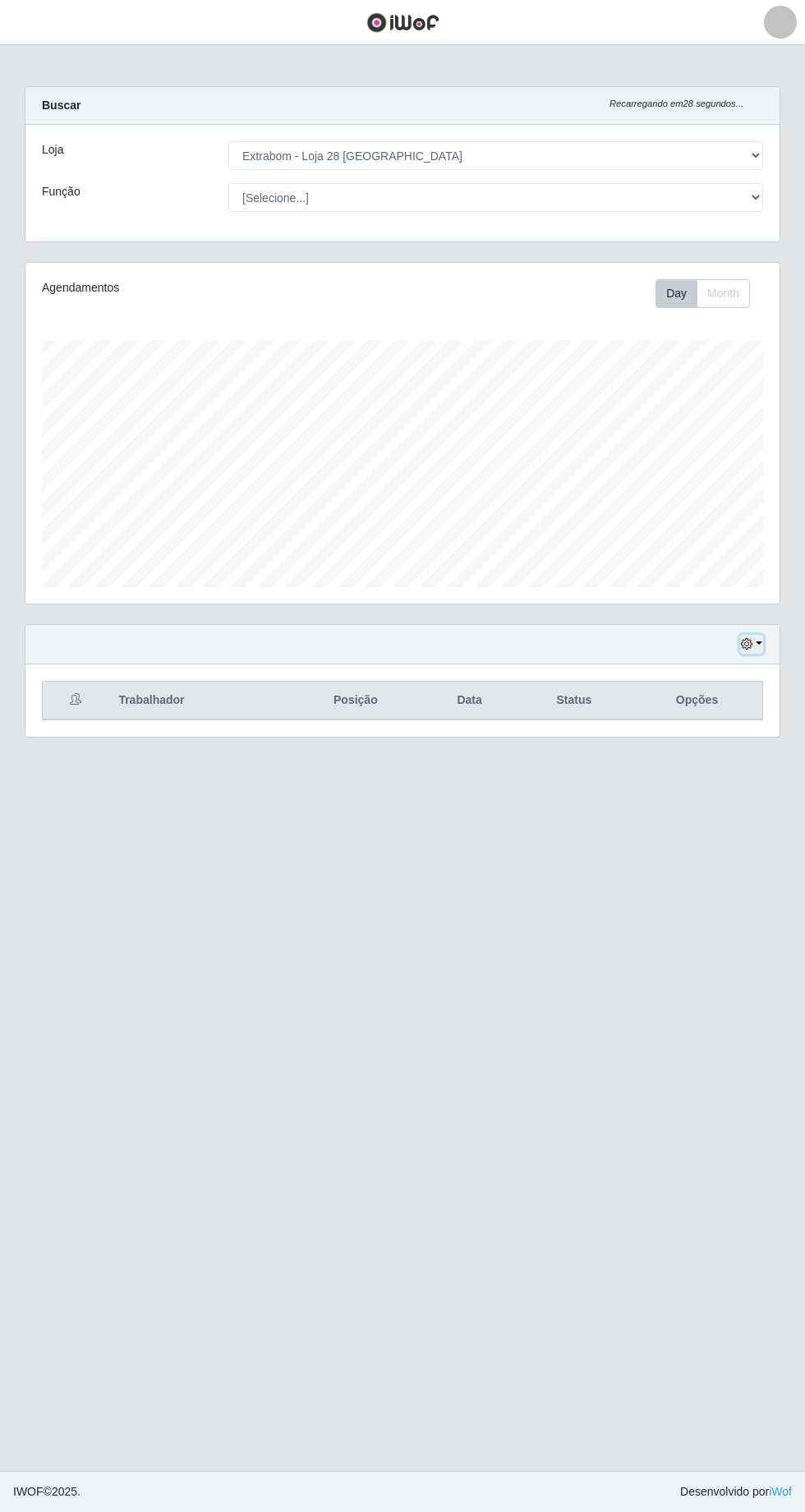
click at [758, 642] on button "button" at bounding box center [751, 643] width 23 height 18
click at [677, 710] on button "1 dia" at bounding box center [696, 707] width 129 height 34
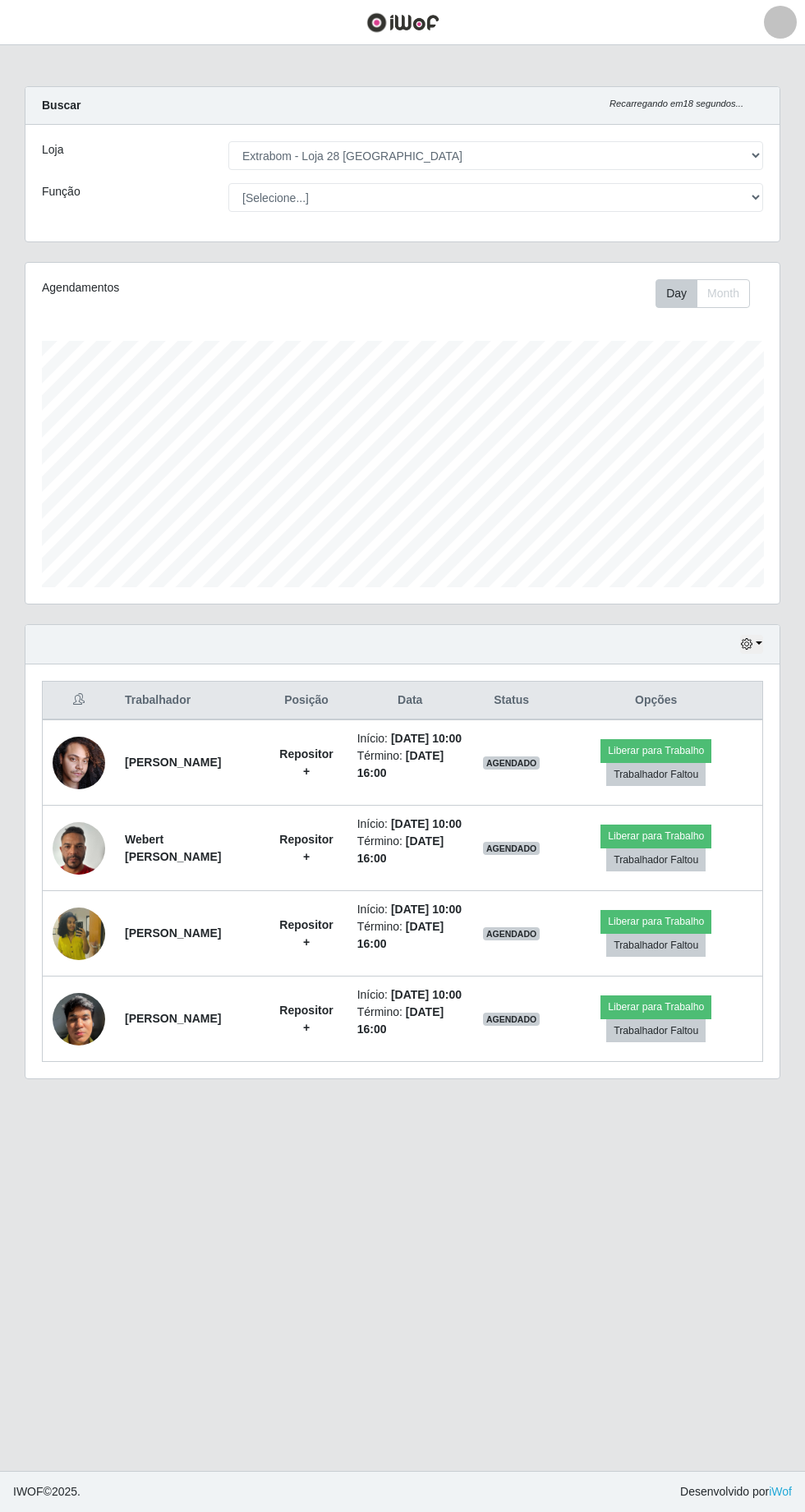
click at [85, 965] on img at bounding box center [79, 934] width 53 height 93
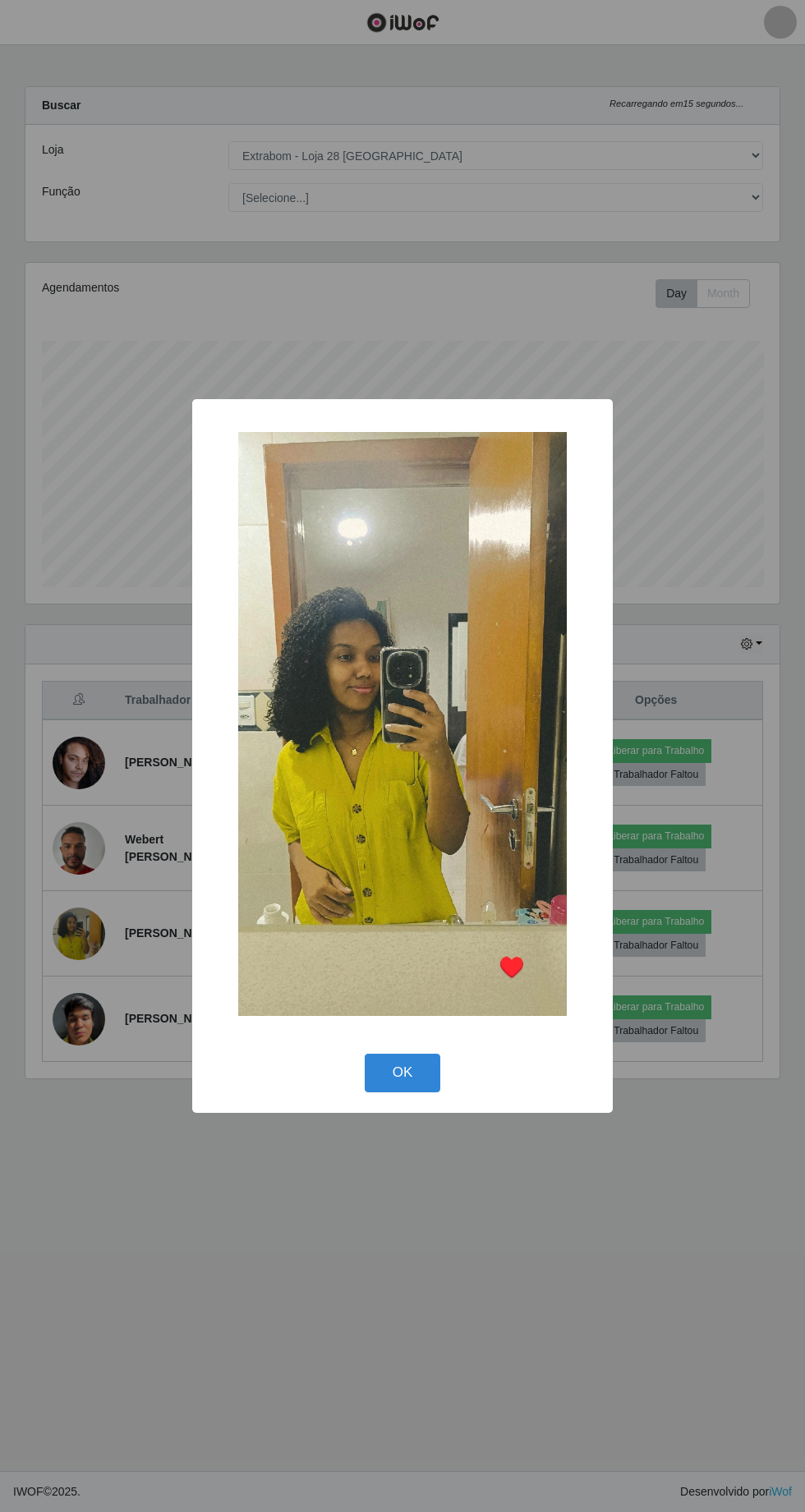
click at [355, 1308] on div "× OK Cancel" at bounding box center [402, 756] width 805 height 1512
